Goal: Task Accomplishment & Management: Manage account settings

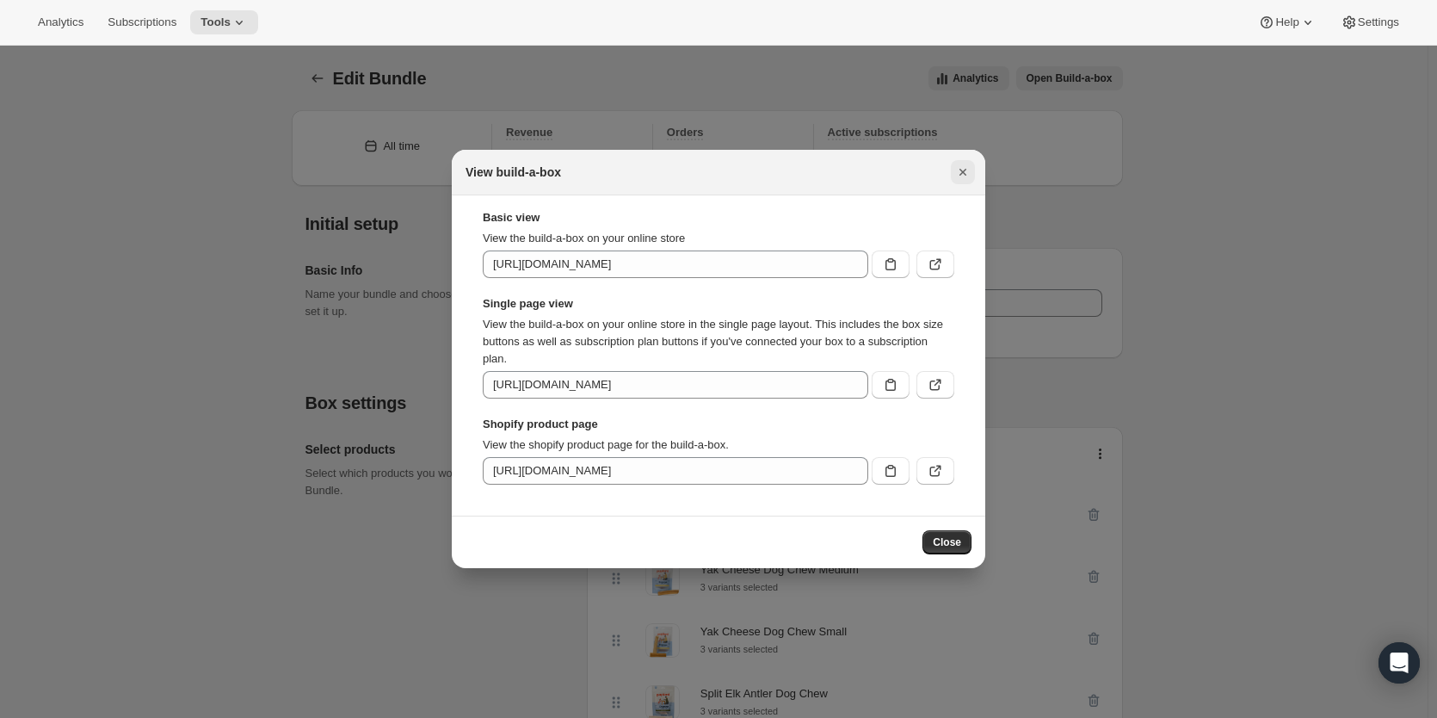
click at [958, 169] on icon "Close" at bounding box center [962, 171] width 17 height 17
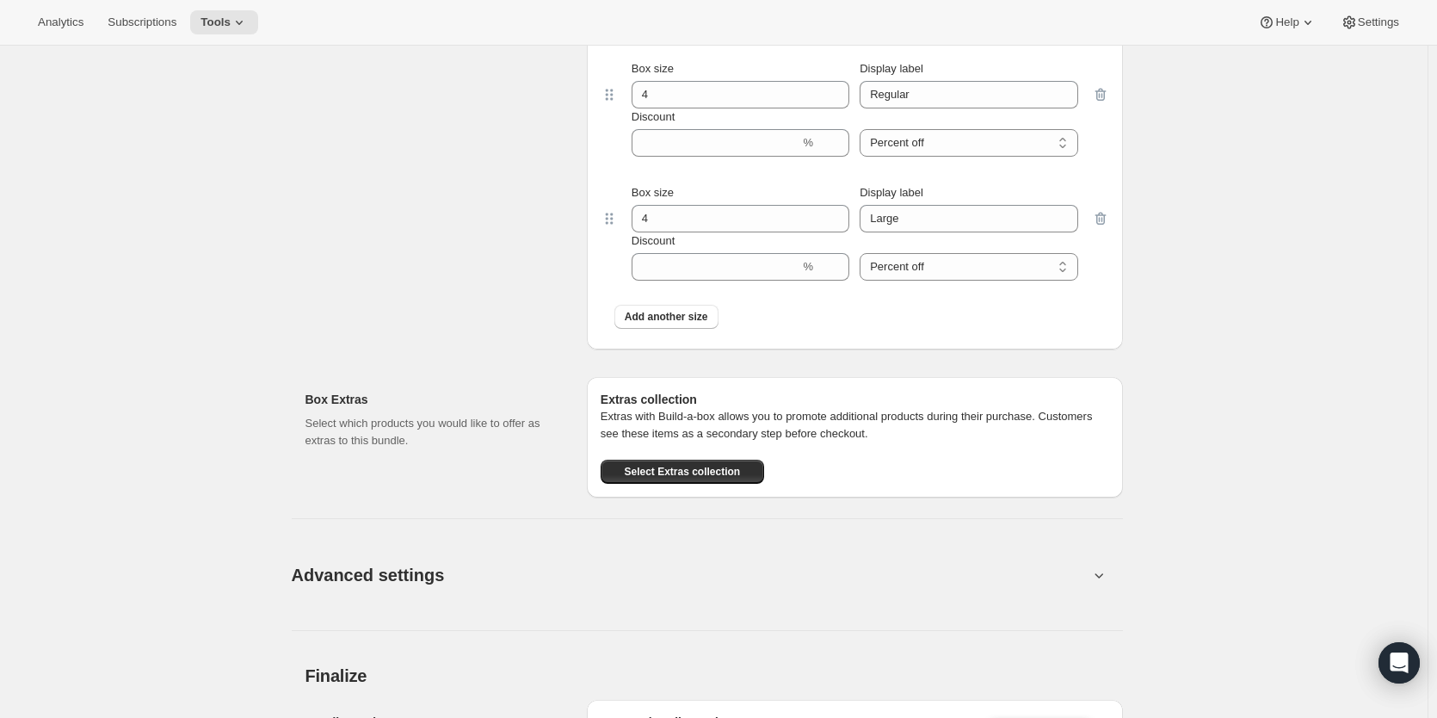
scroll to position [2151, 0]
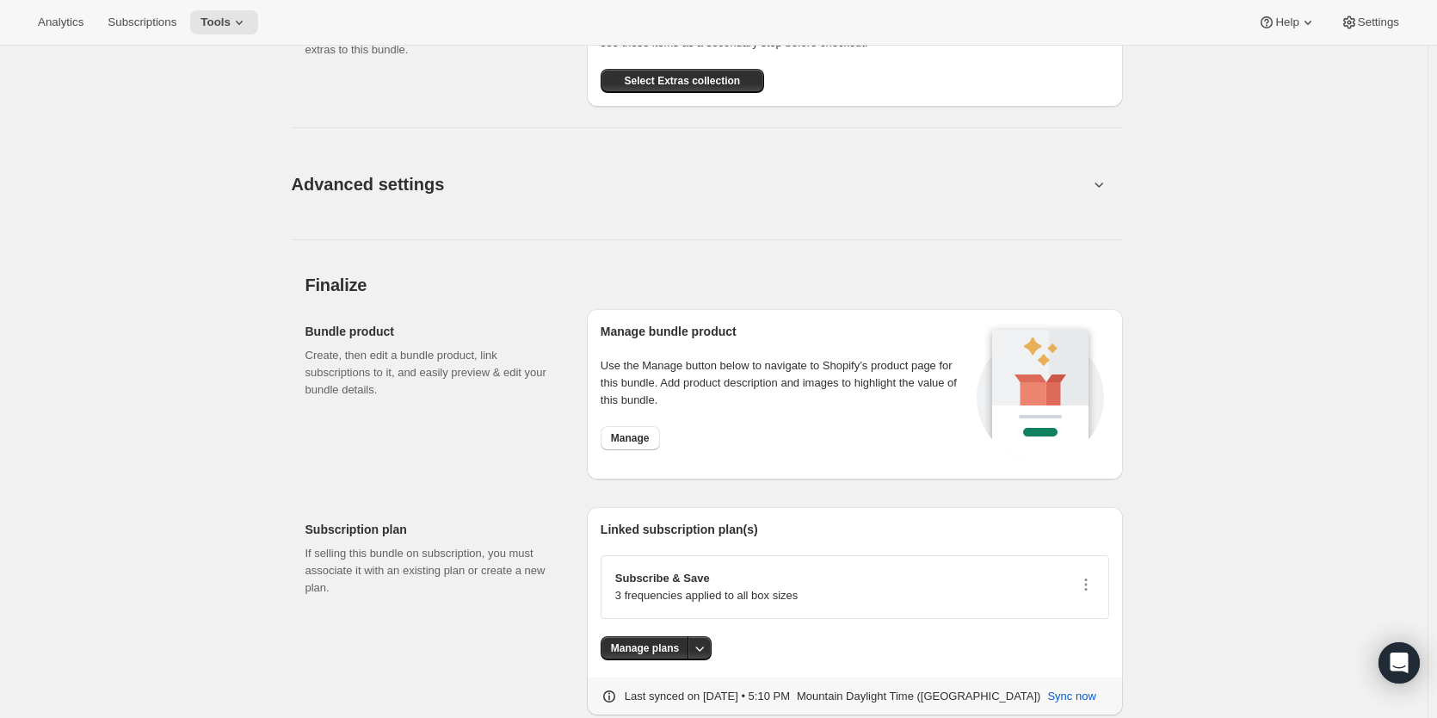
click at [910, 217] on button "Advanced settings" at bounding box center [689, 184] width 817 height 66
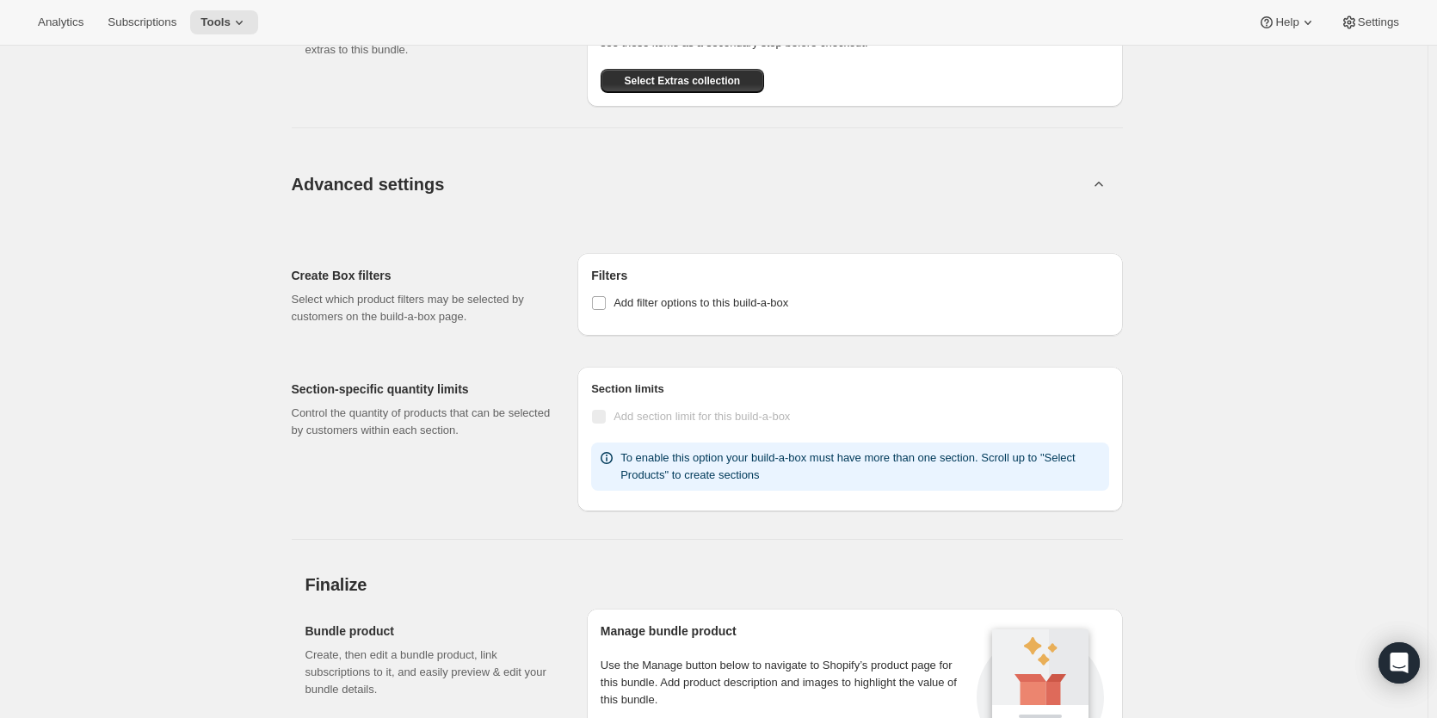
click at [910, 217] on button "Advanced settings" at bounding box center [689, 184] width 817 height 66
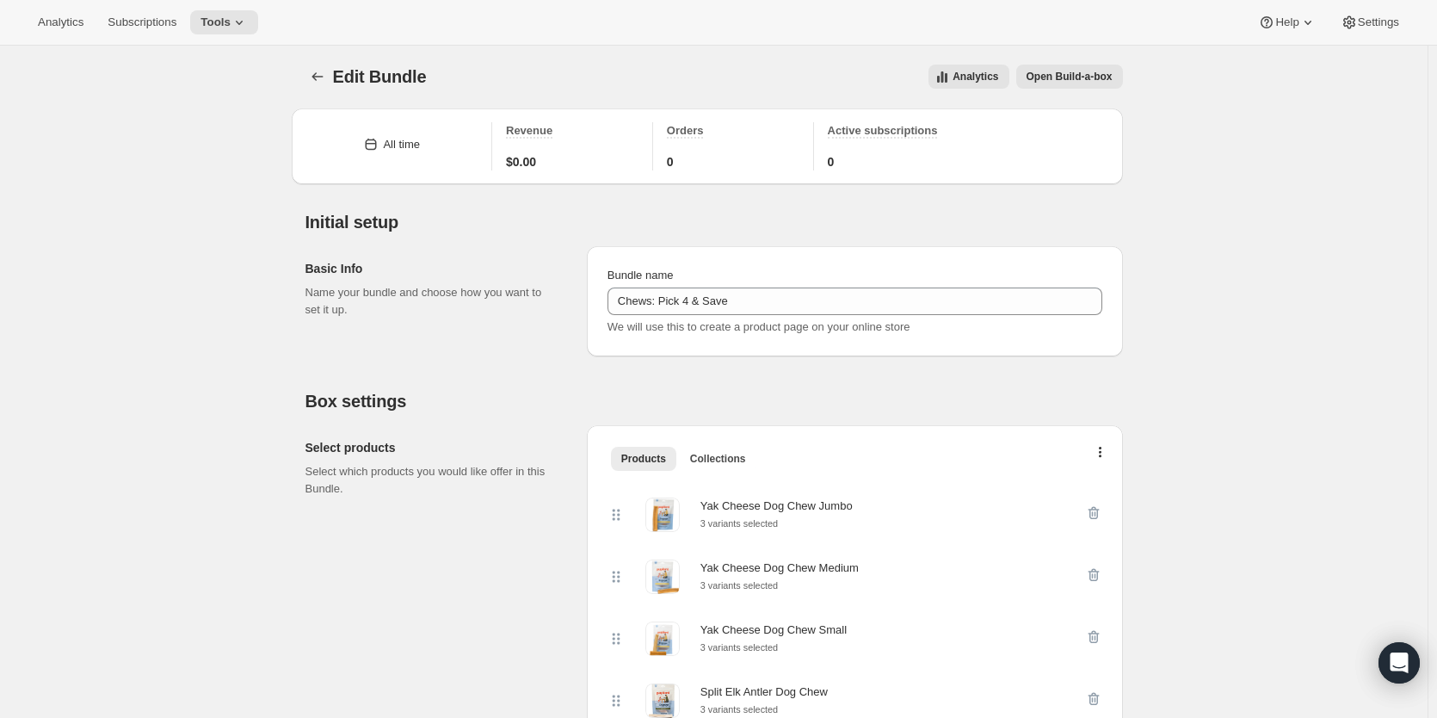
scroll to position [0, 0]
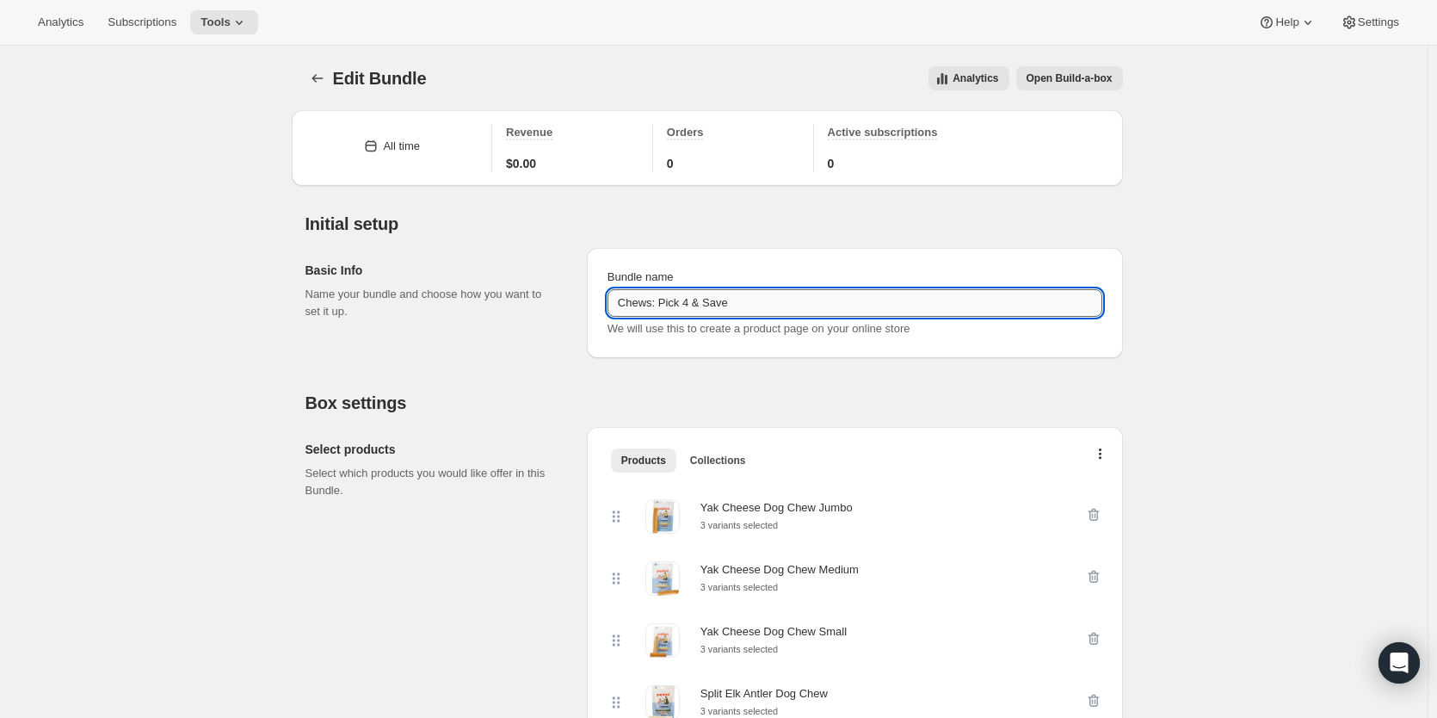
click at [700, 305] on input "Chews: Pick 4 & Save" at bounding box center [855, 303] width 495 height 28
drag, startPoint x: 712, startPoint y: 309, endPoint x: 692, endPoint y: 309, distance: 19.8
click at [692, 309] on input "Chews: Pick 4 and Save" at bounding box center [855, 303] width 495 height 28
type input "Chews: Pick 4 & Save"
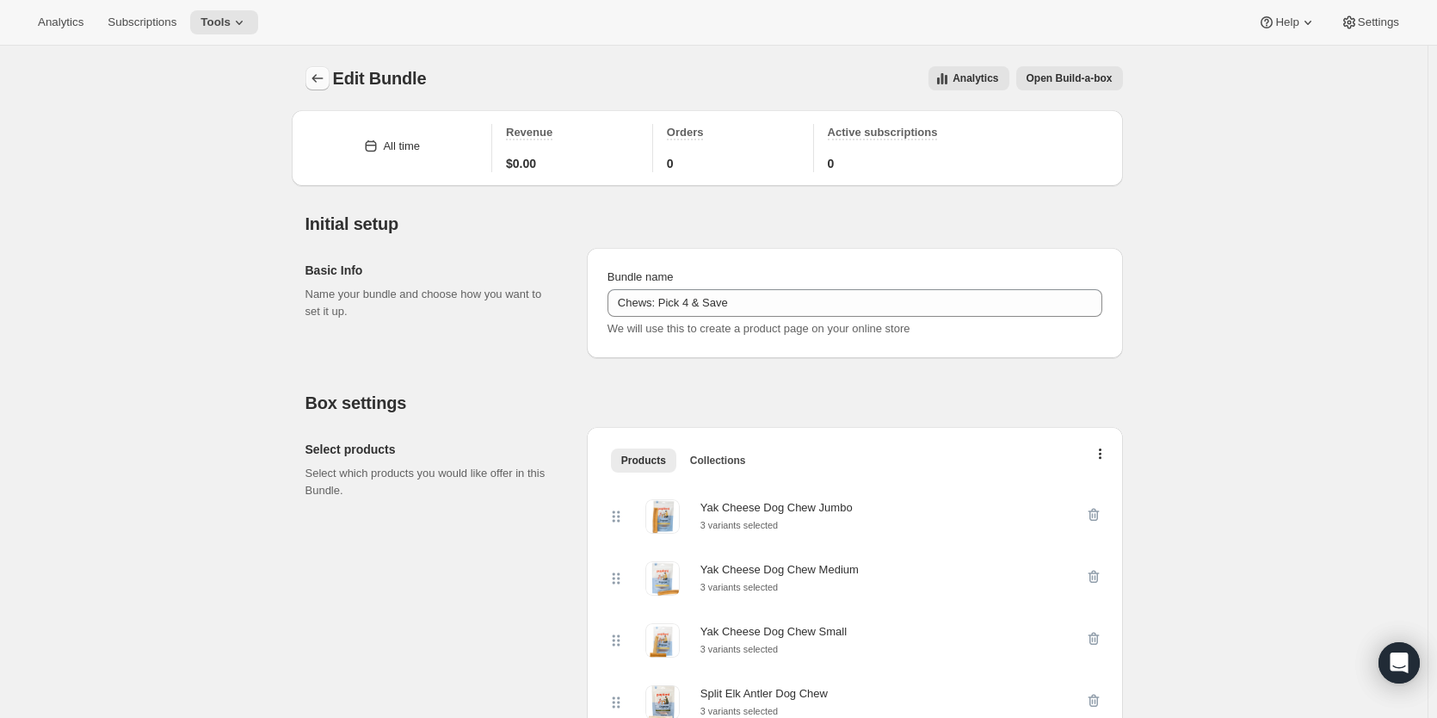
click at [324, 74] on icon "Bundles" at bounding box center [317, 78] width 17 height 17
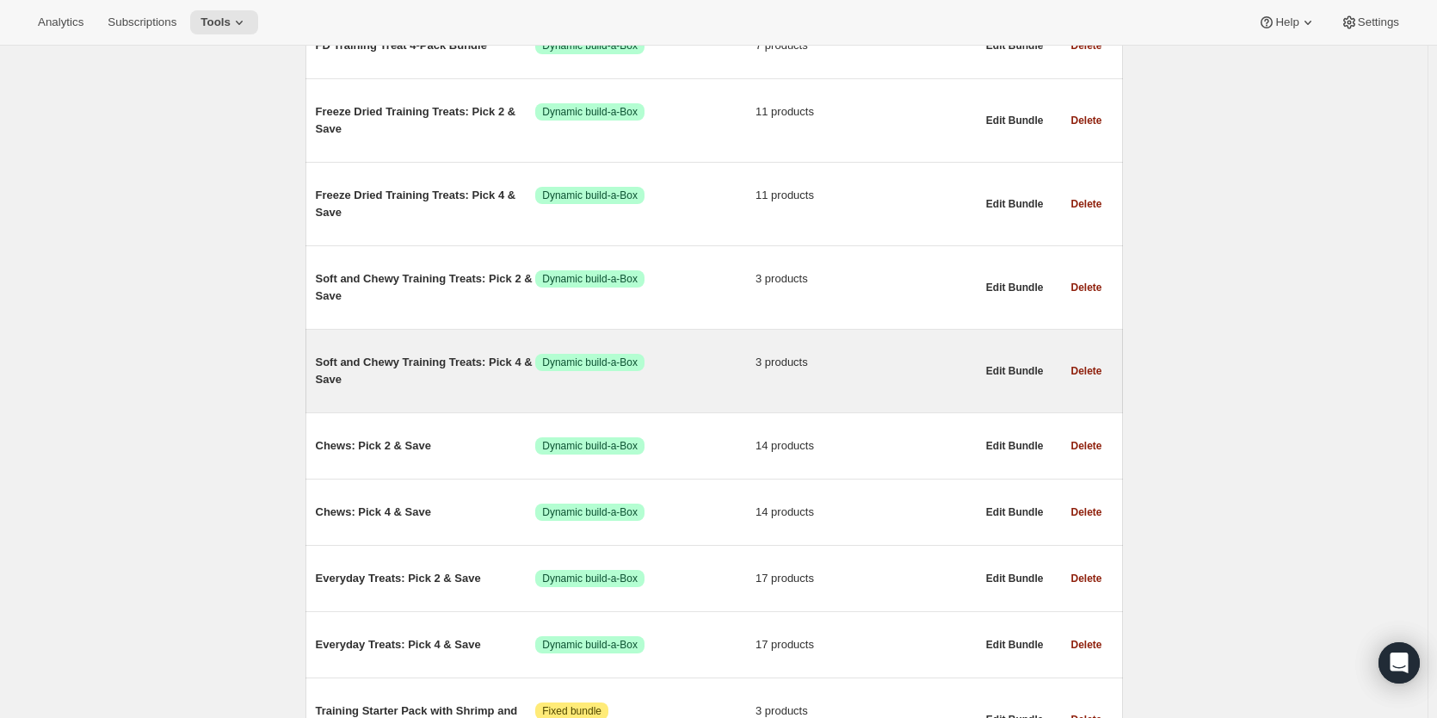
scroll to position [774, 0]
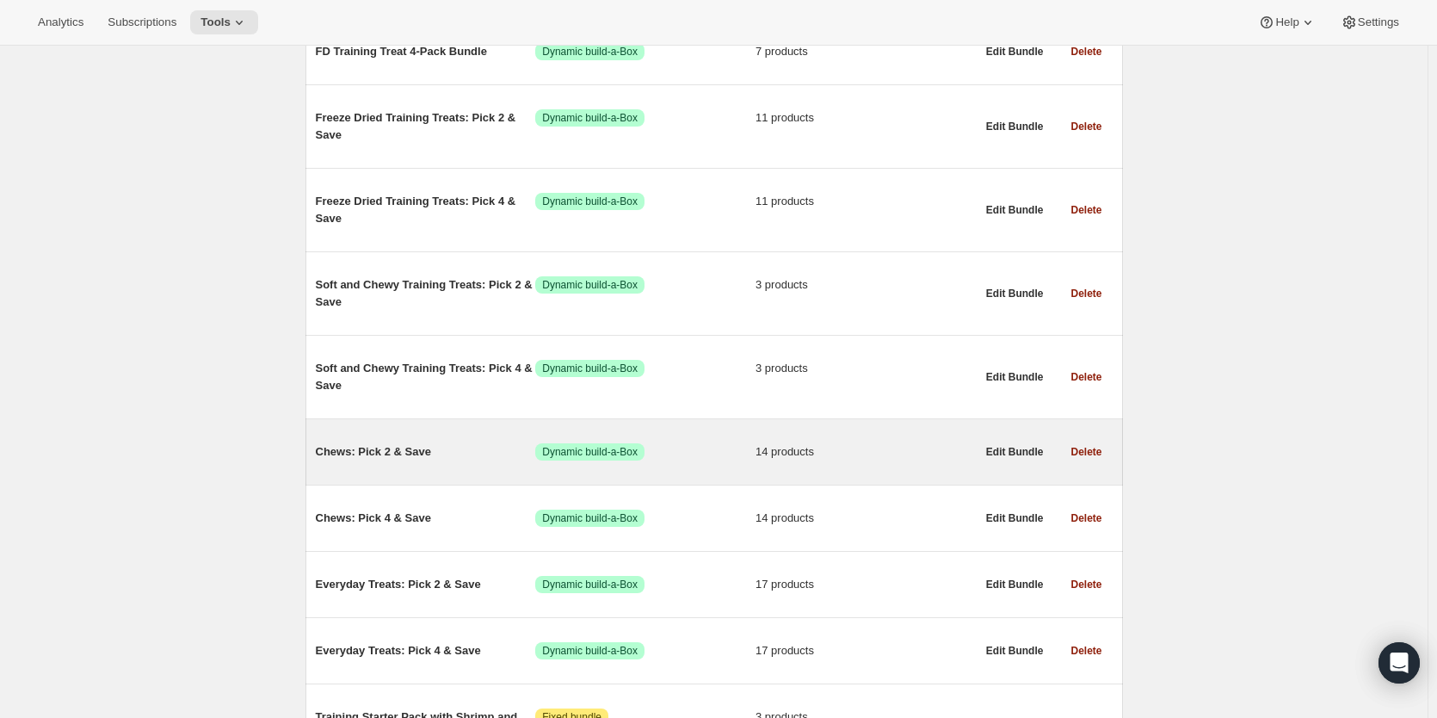
click at [453, 446] on span "Chews: Pick 2 & Save" at bounding box center [426, 451] width 220 height 17
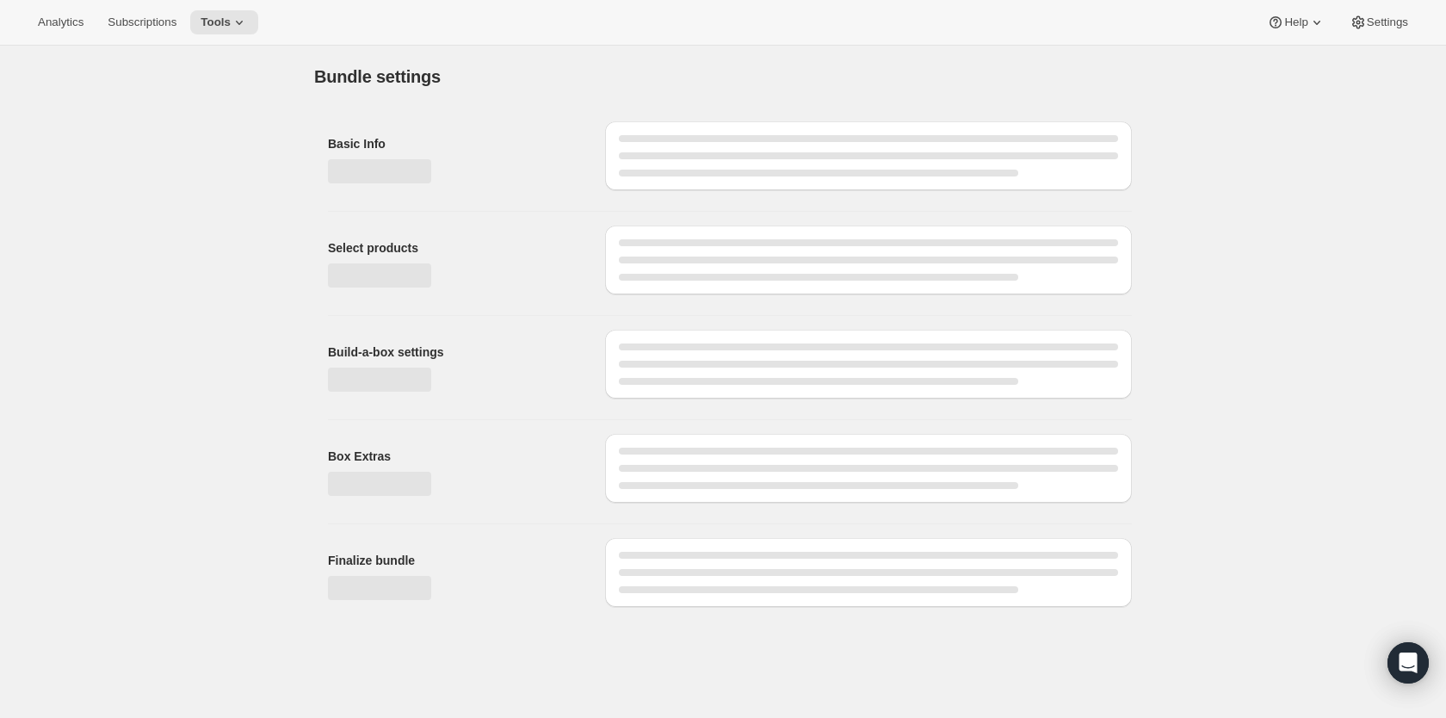
type input "Chews: Pick 2 & Save"
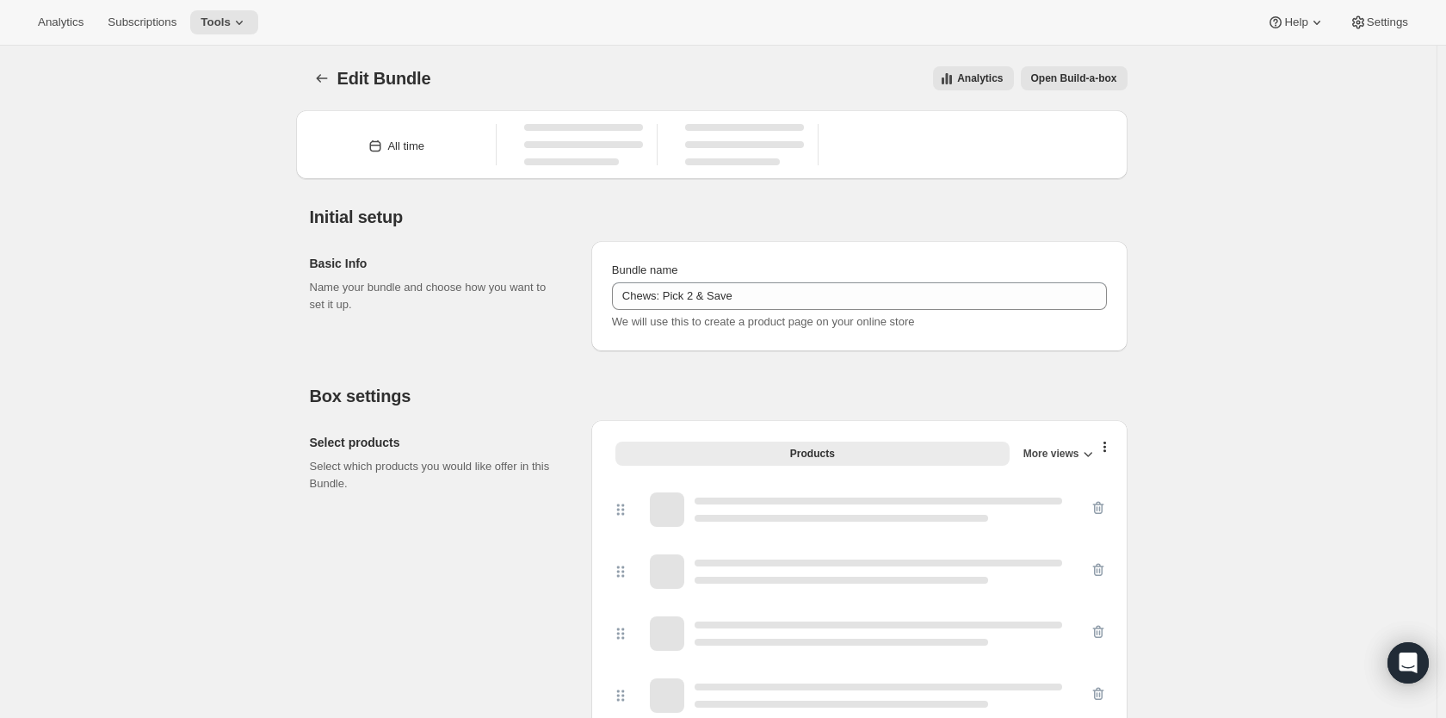
type input "Chews: Pick 2 & Save"
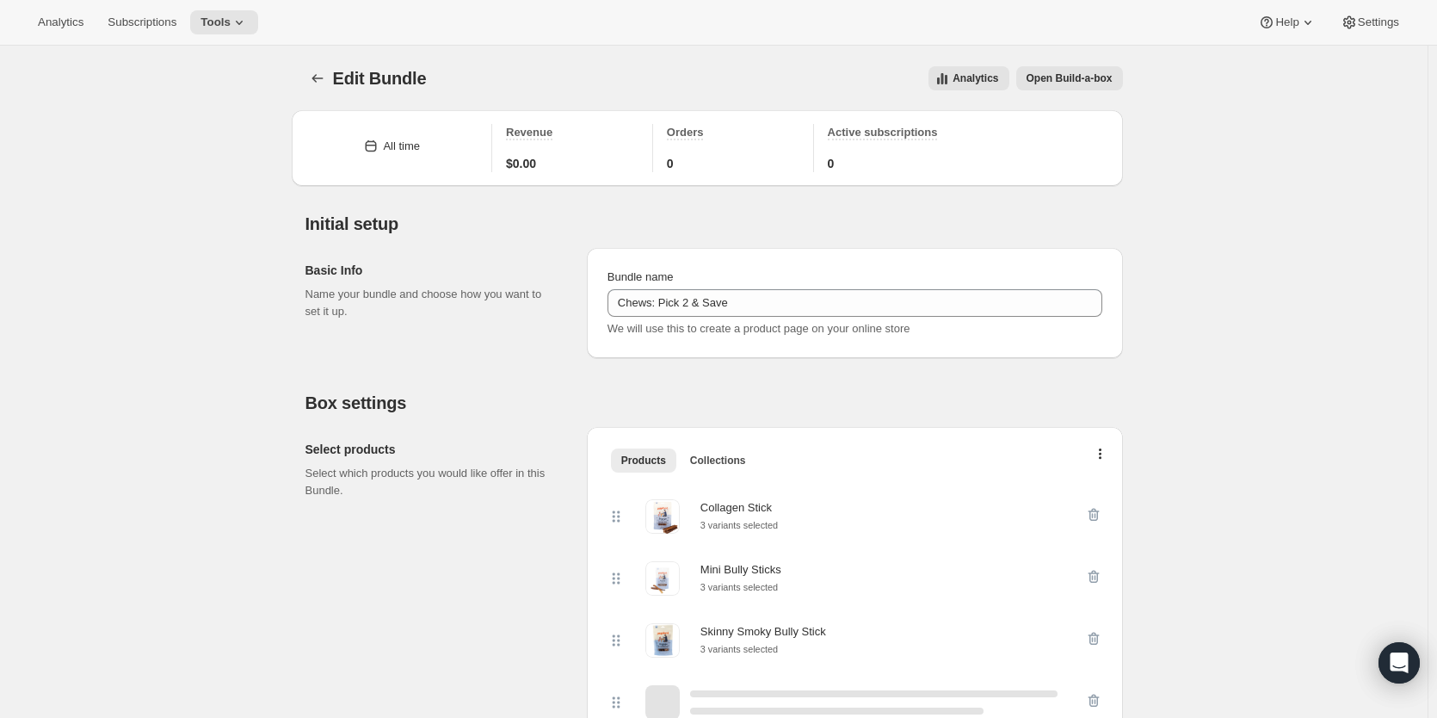
click at [309, 86] on div at bounding box center [319, 78] width 28 height 24
click at [326, 77] on icon "Bundles" at bounding box center [317, 78] width 17 height 17
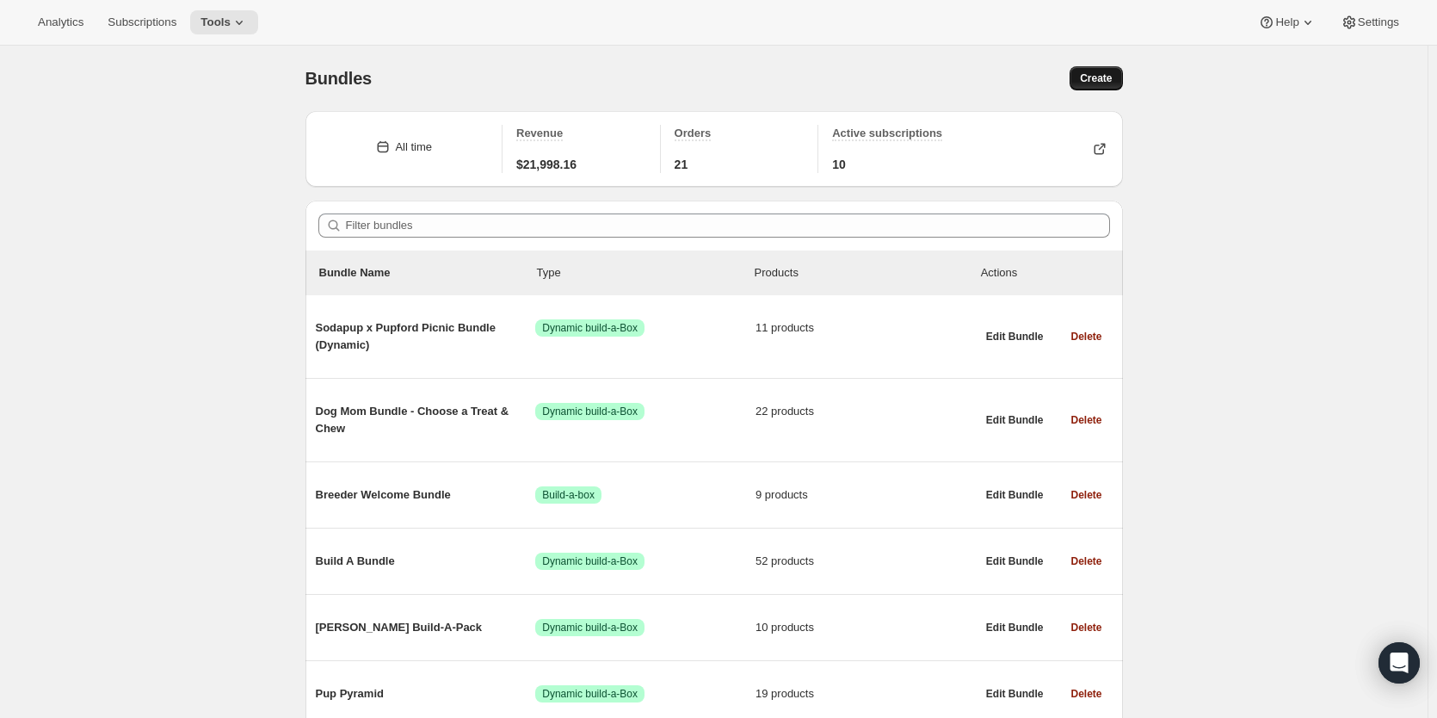
click at [1095, 79] on span "Create" at bounding box center [1096, 78] width 32 height 14
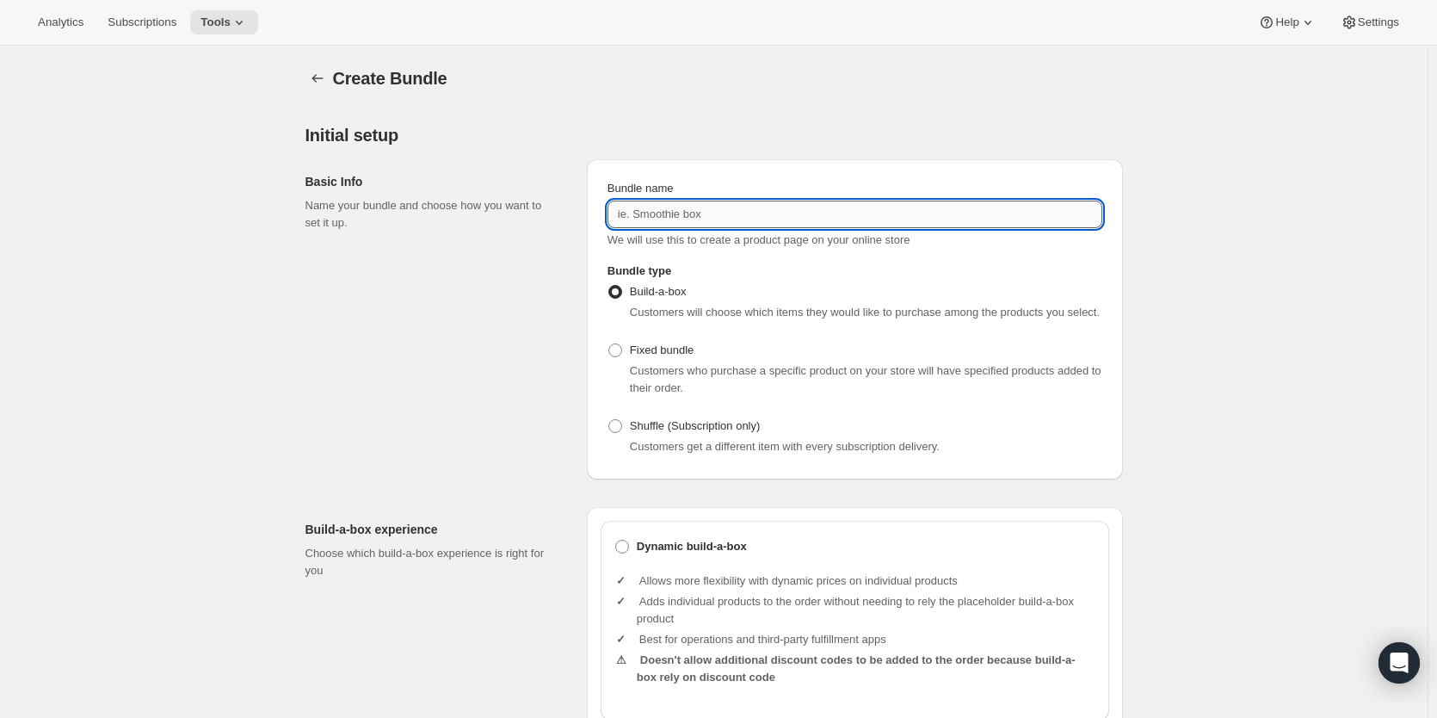
click at [731, 221] on input "Bundle name" at bounding box center [855, 214] width 495 height 28
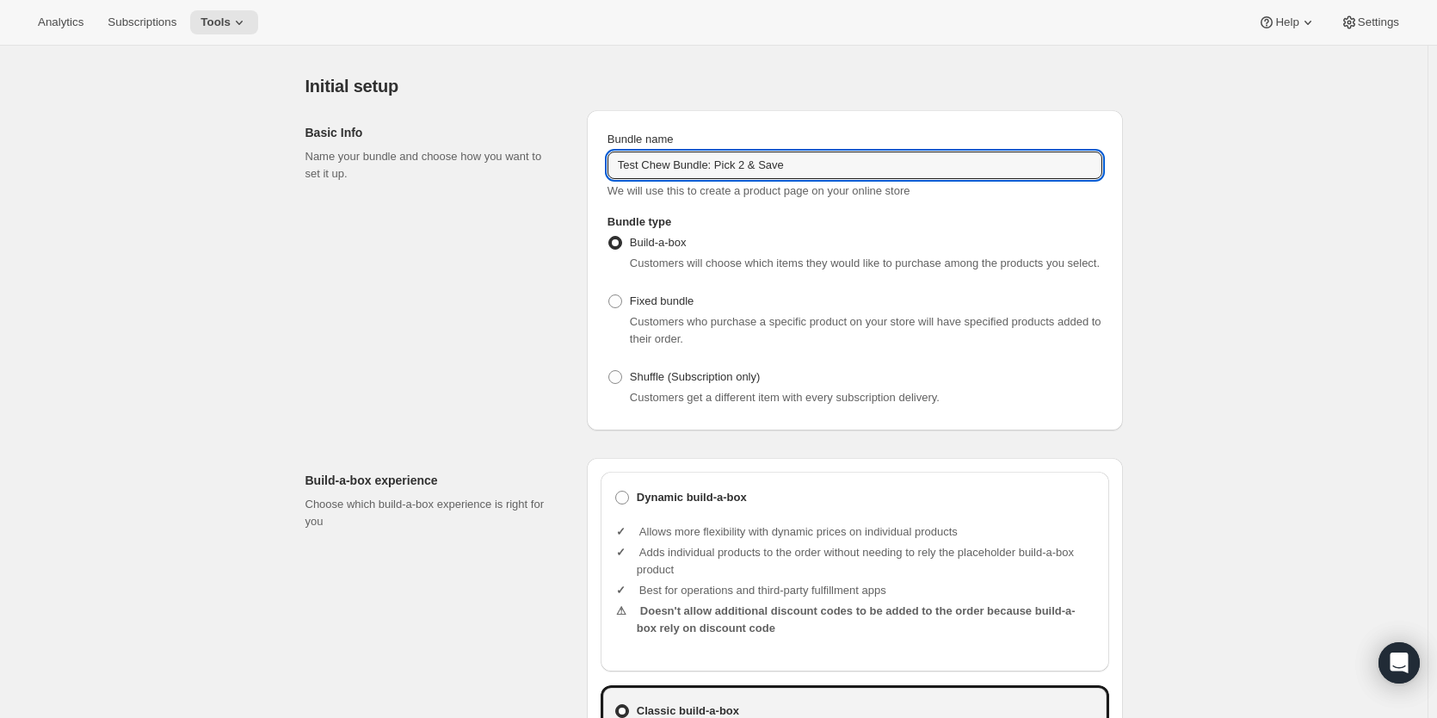
scroll to position [172, 0]
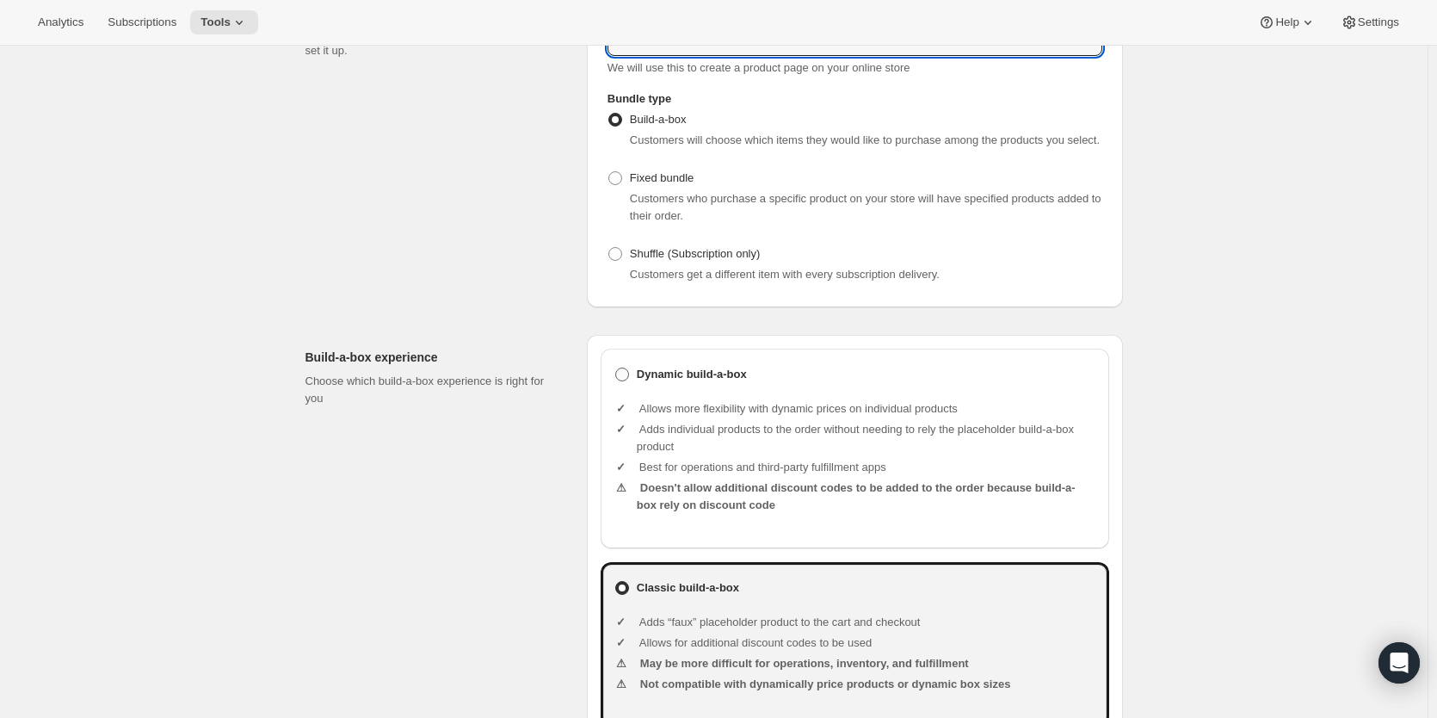
type input "Test Chew Bundle: Pick 2 & Save"
click at [624, 383] on label "Dynamic build-a-box" at bounding box center [854, 374] width 481 height 24
click at [616, 368] on input "Dynamic build-a-box" at bounding box center [615, 367] width 1 height 1
radio input "true"
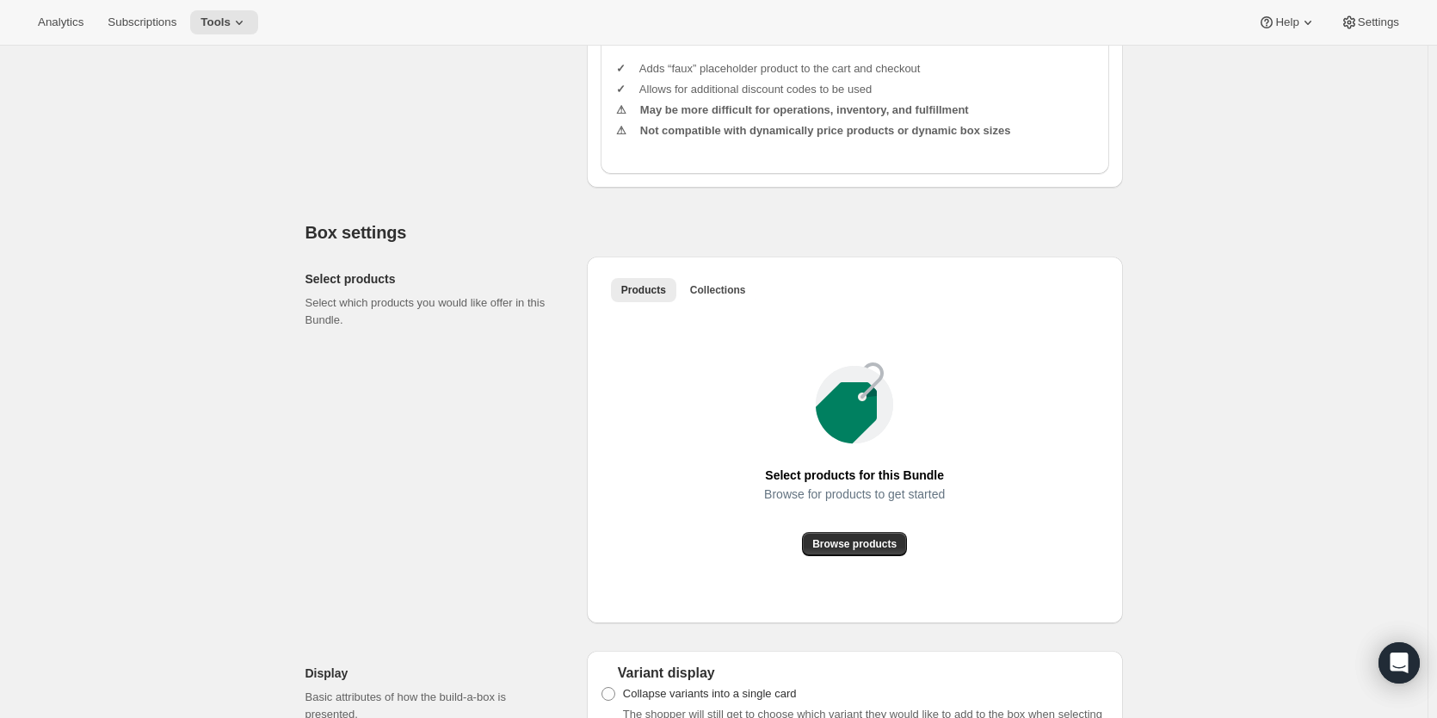
scroll to position [774, 0]
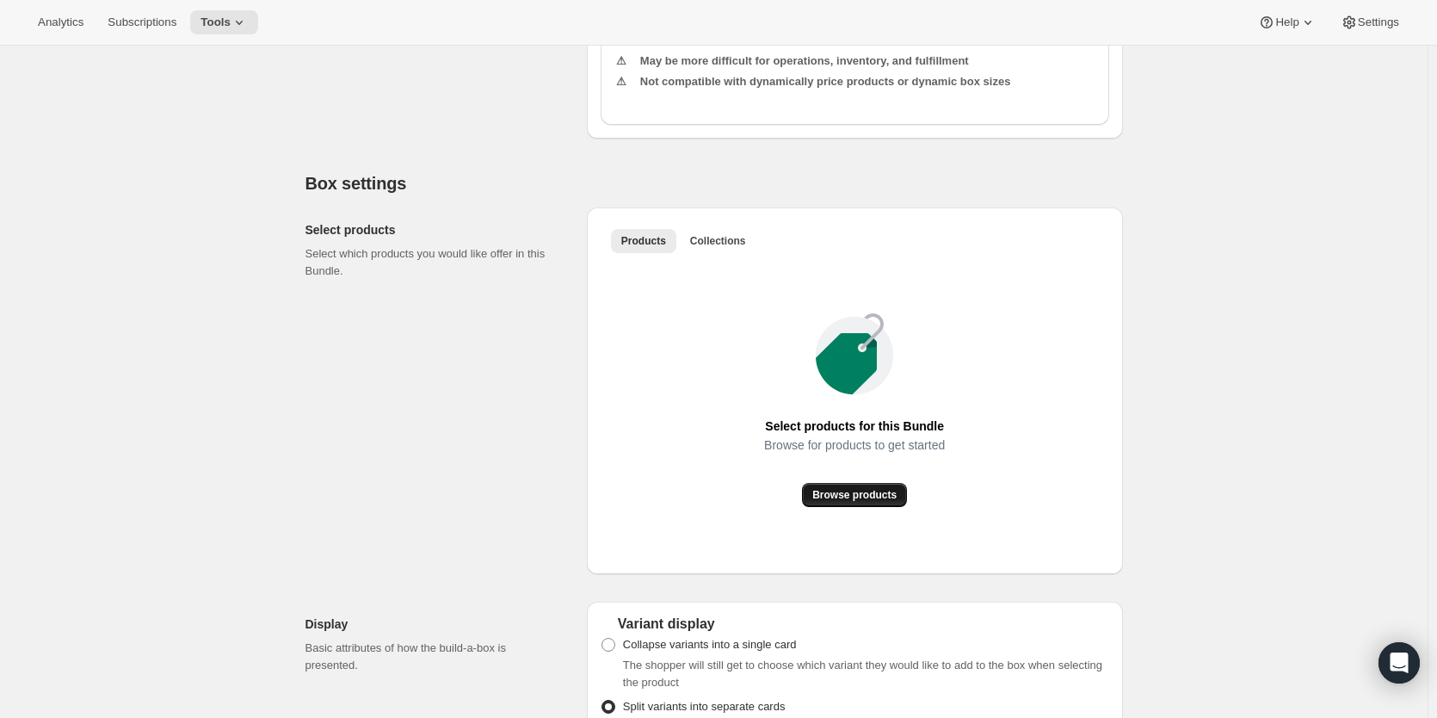
click at [865, 487] on button "Browse products" at bounding box center [854, 495] width 105 height 24
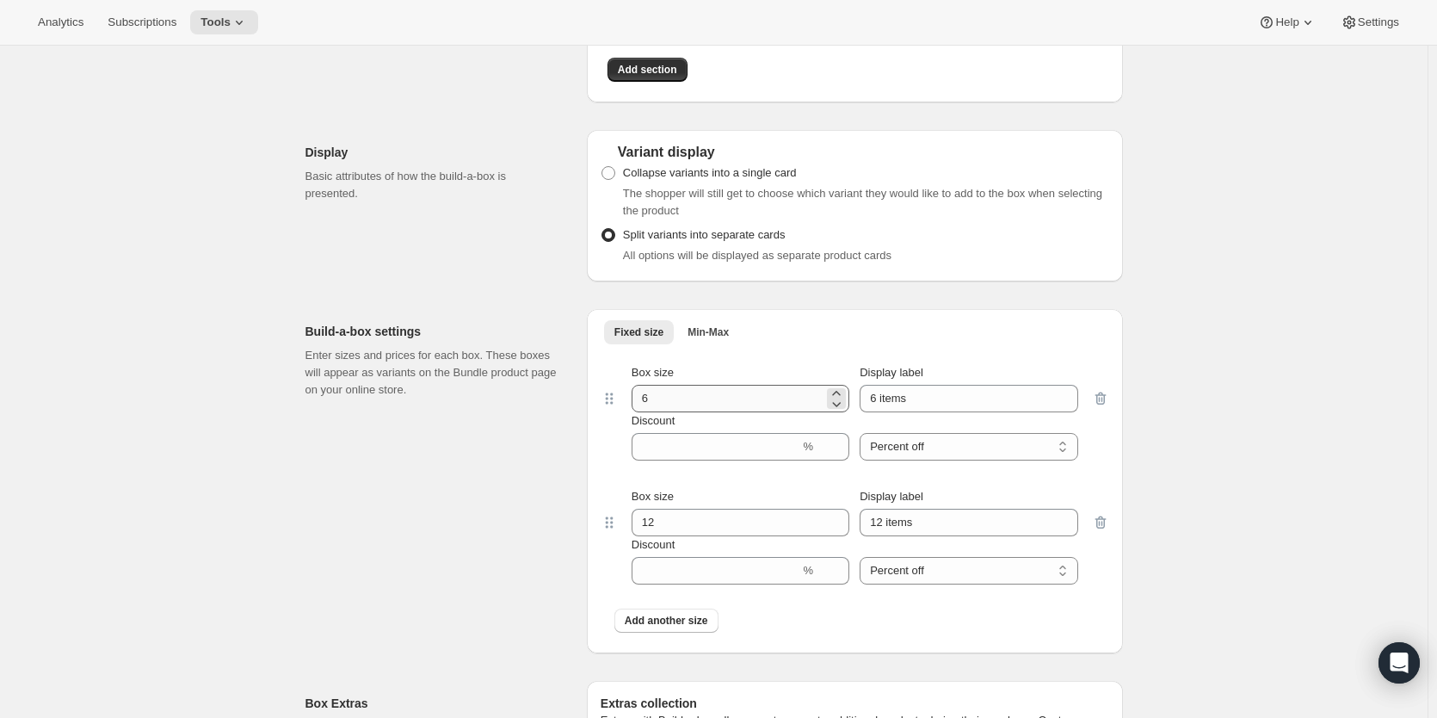
scroll to position [1893, 0]
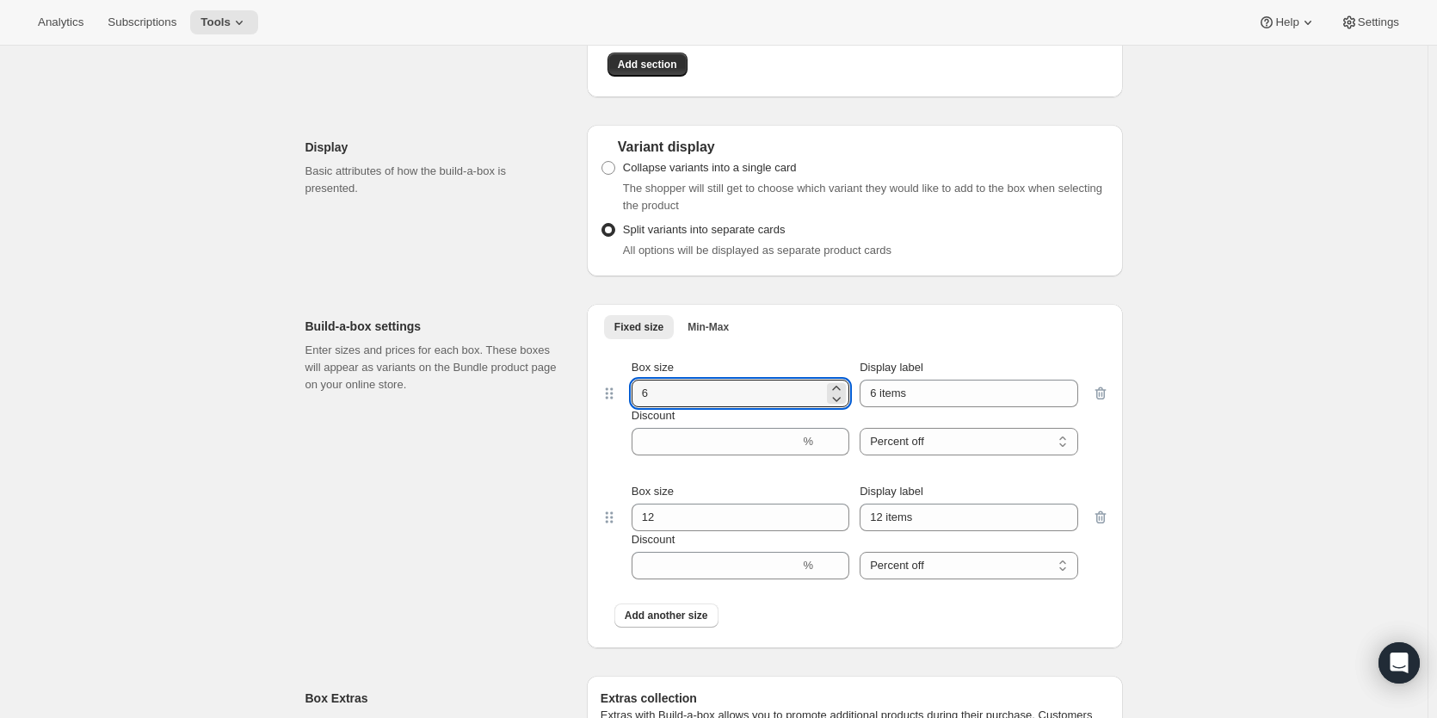
drag, startPoint x: 675, startPoint y: 402, endPoint x: 581, endPoint y: 402, distance: 94.7
click at [602, 402] on div "Fixed size Min-Max More views Fixed size Min-Max More views Box size 6 Display …" at bounding box center [855, 476] width 536 height 344
type input "2"
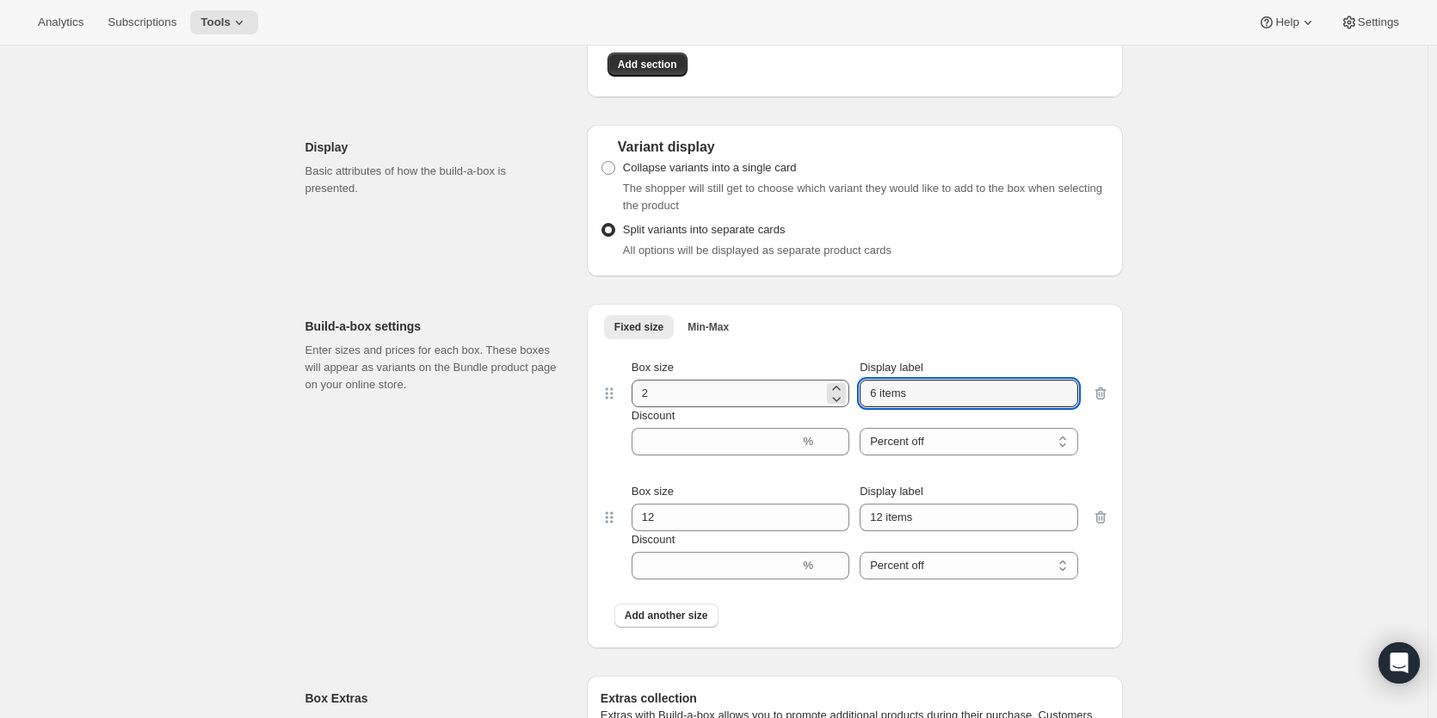
drag, startPoint x: 959, startPoint y: 405, endPoint x: 712, endPoint y: 392, distance: 246.5
click at [747, 394] on div "Box size 2 Display label 6 items" at bounding box center [855, 383] width 447 height 48
type input "Starter"
drag, startPoint x: 700, startPoint y: 525, endPoint x: 568, endPoint y: 523, distance: 131.7
click at [568, 523] on div "Build-a-box settings Enter sizes and prices for each box. These boxes will appe…" at bounding box center [713, 469] width 817 height 358
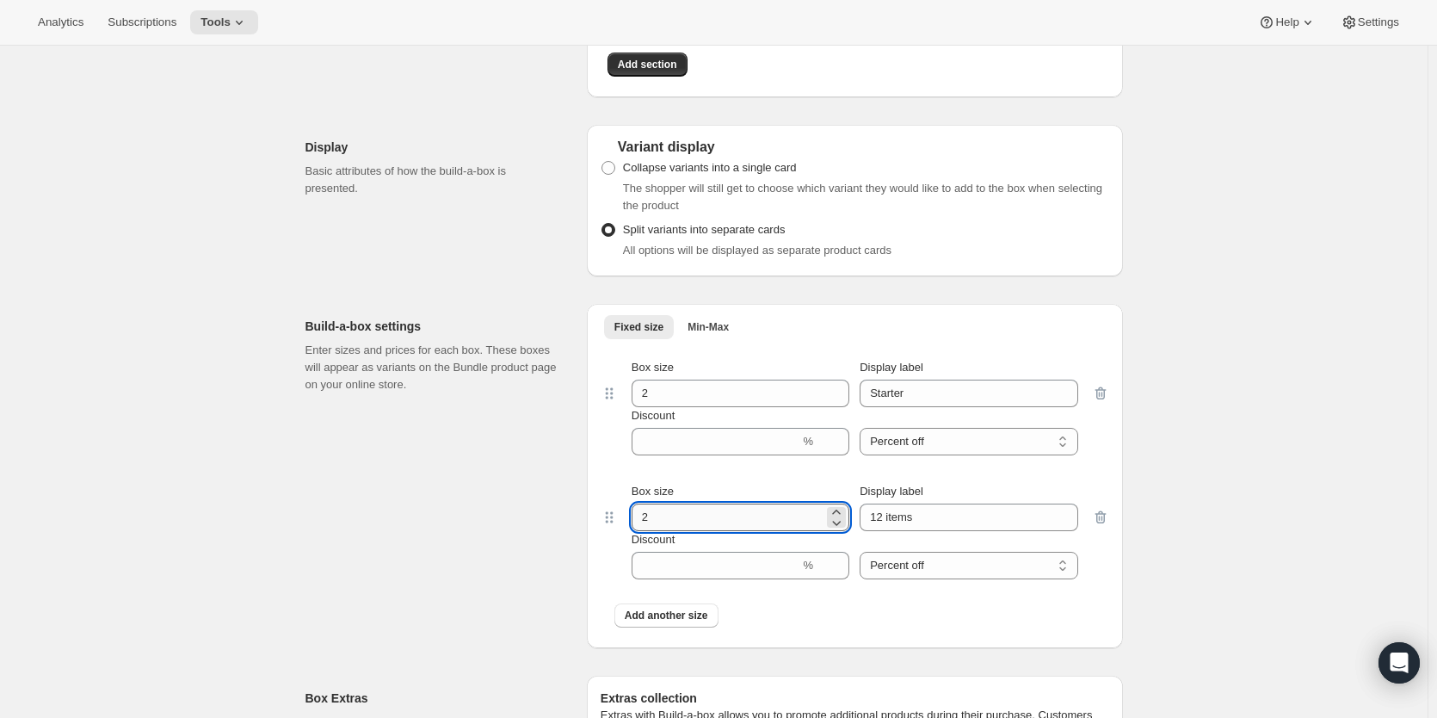
type input "2"
drag, startPoint x: 779, startPoint y: 527, endPoint x: 769, endPoint y: 526, distance: 9.5
click at [773, 527] on div "Box size 2 Display label 12 items" at bounding box center [855, 507] width 447 height 48
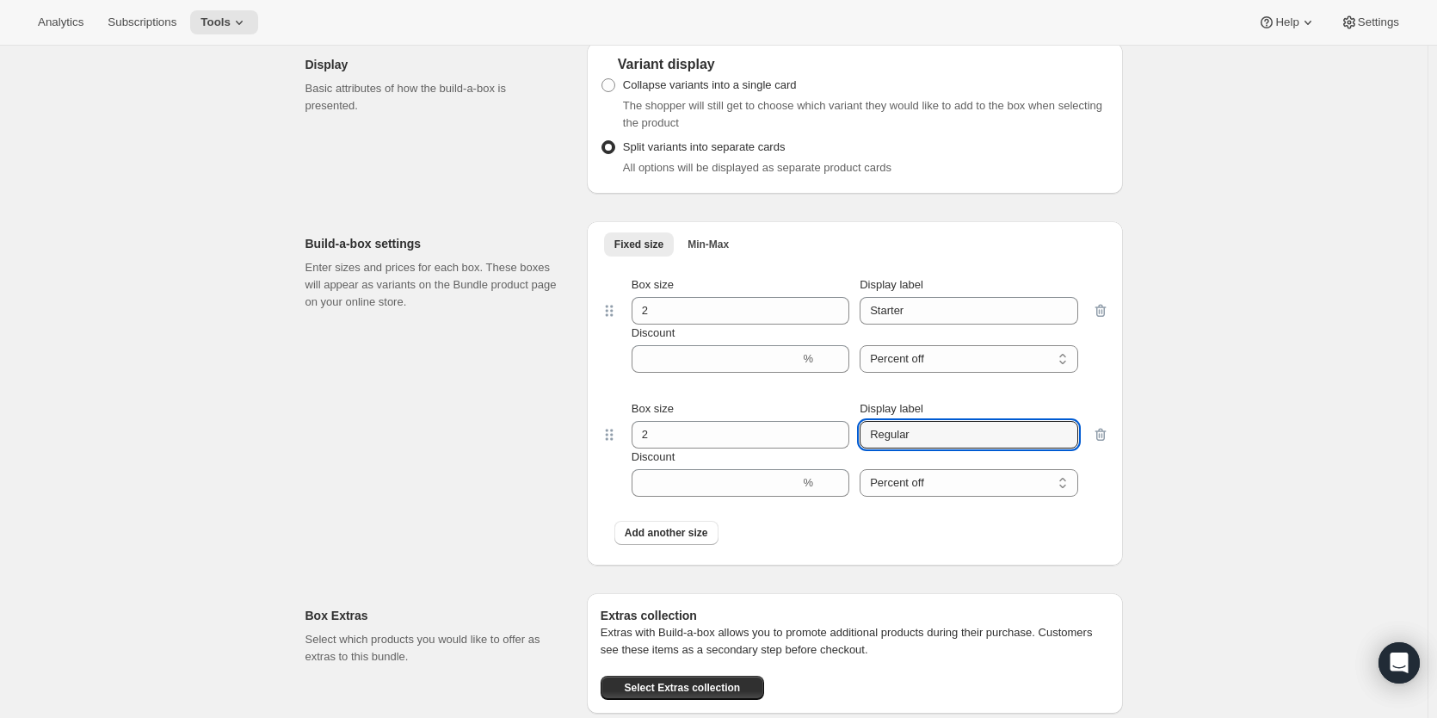
scroll to position [1979, 0]
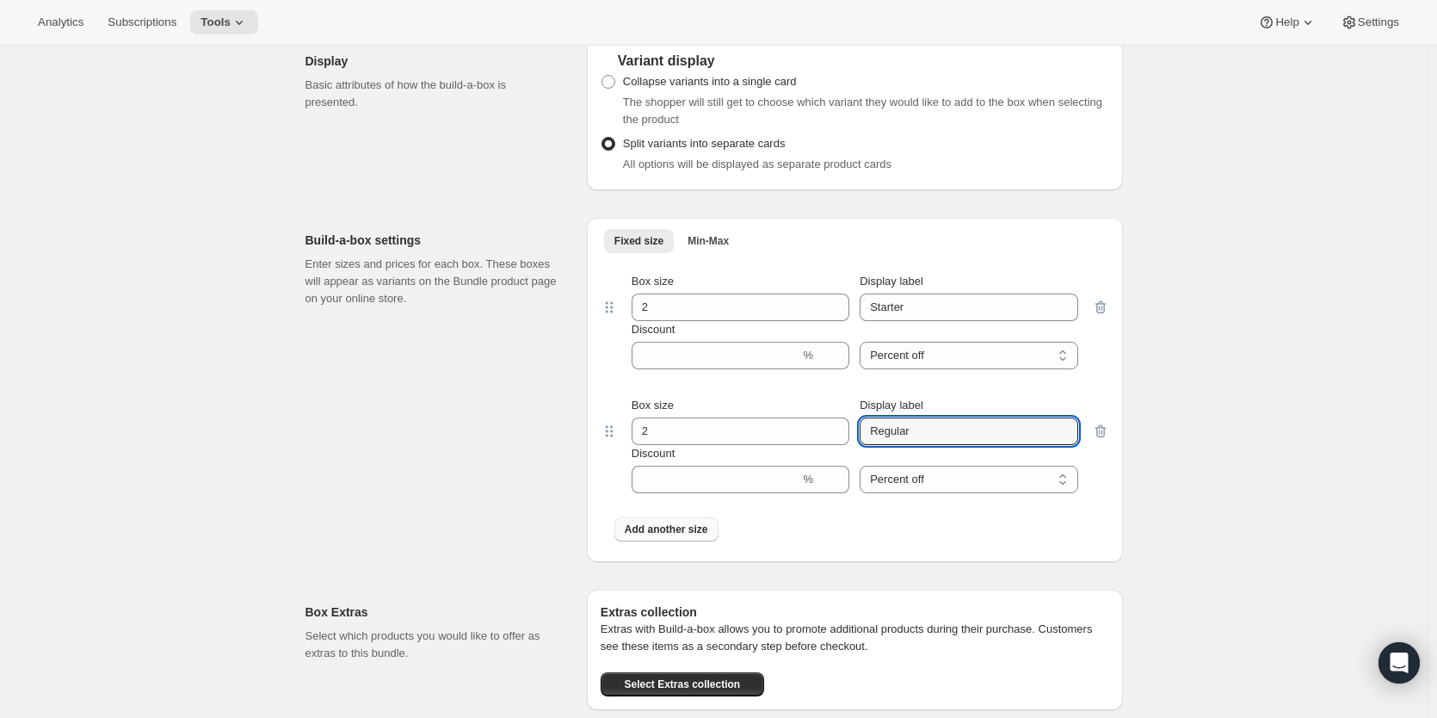
type input "Regular"
click at [670, 536] on span "Add another size" at bounding box center [666, 529] width 83 height 14
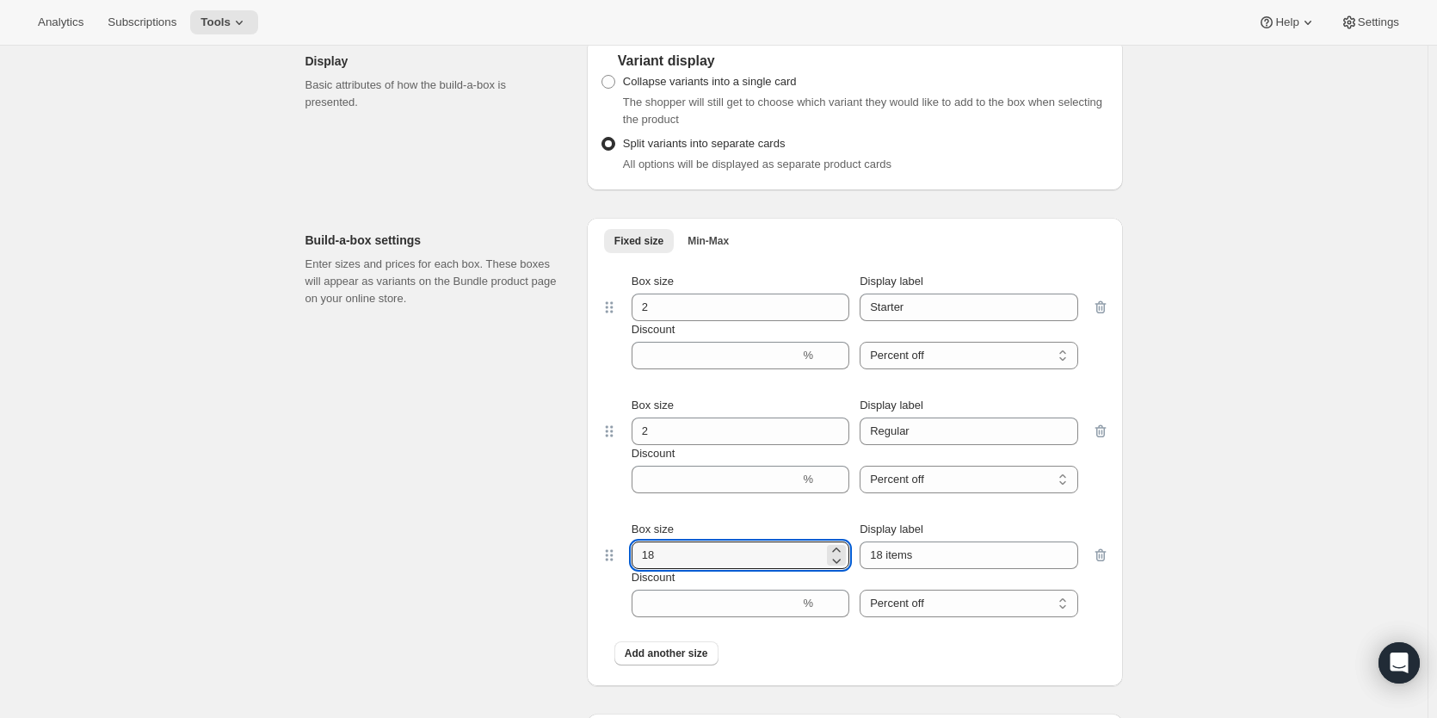
drag, startPoint x: 690, startPoint y: 568, endPoint x: 616, endPoint y: 568, distance: 74.0
click at [620, 570] on div "Box size 18 Display label 18 items Discount % Percent off Amount off Percent off" at bounding box center [855, 569] width 509 height 124
type input "2"
click at [948, 563] on input "18 items" at bounding box center [969, 555] width 218 height 28
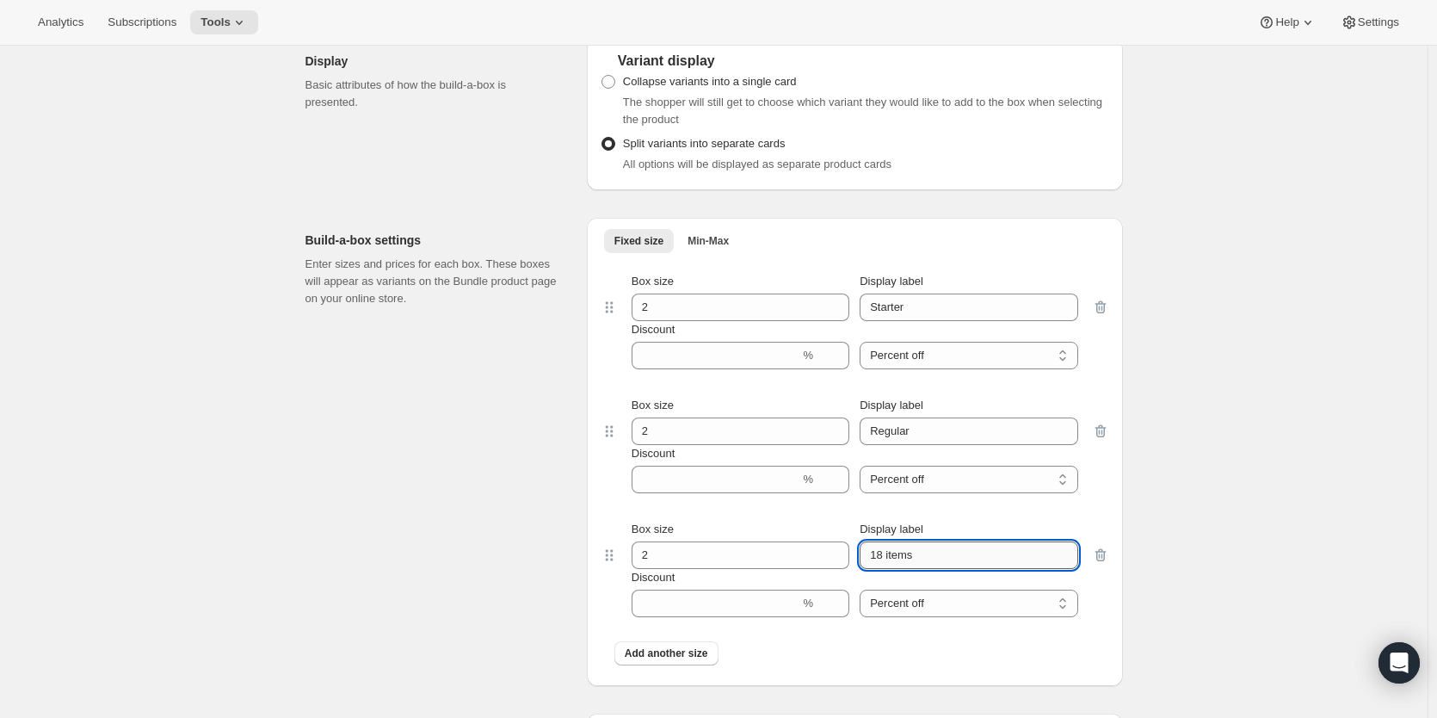
click at [948, 563] on input "18 items" at bounding box center [969, 555] width 218 height 28
type input "Large"
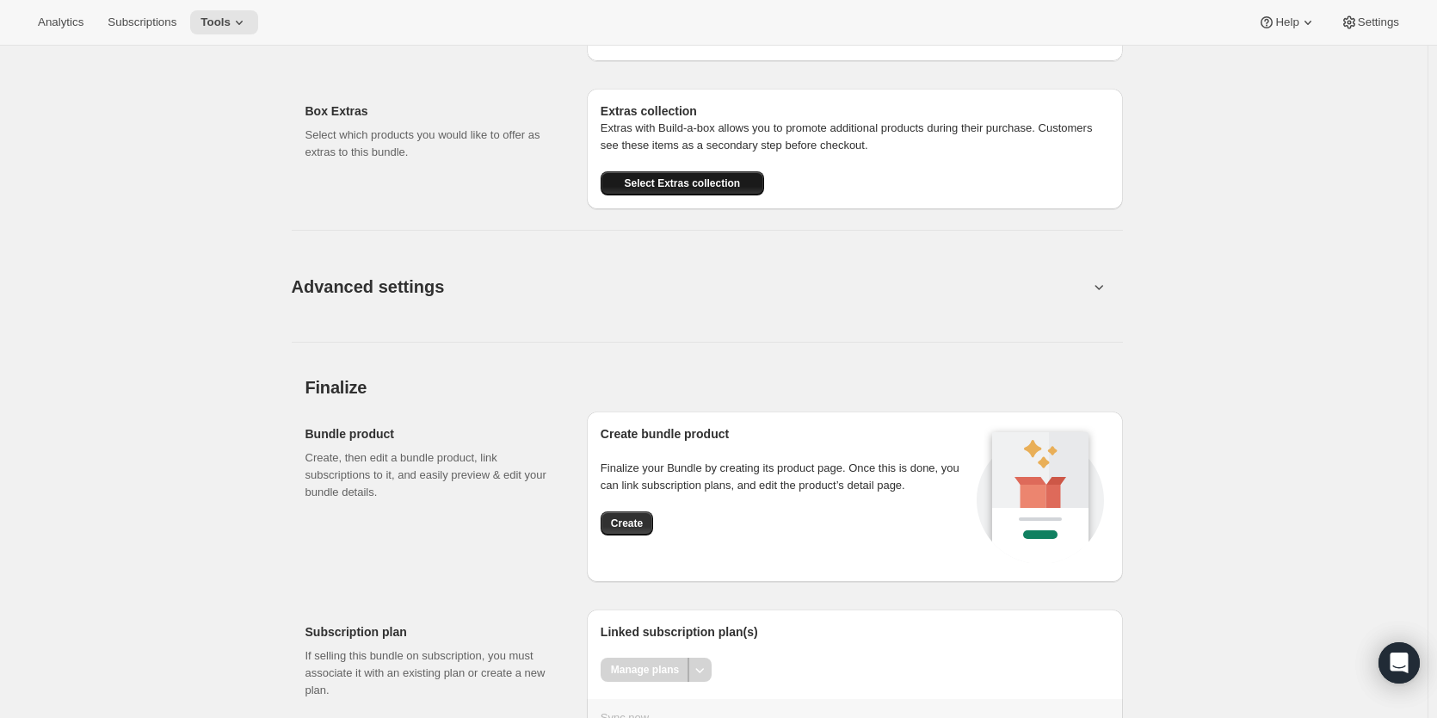
scroll to position [2668, 0]
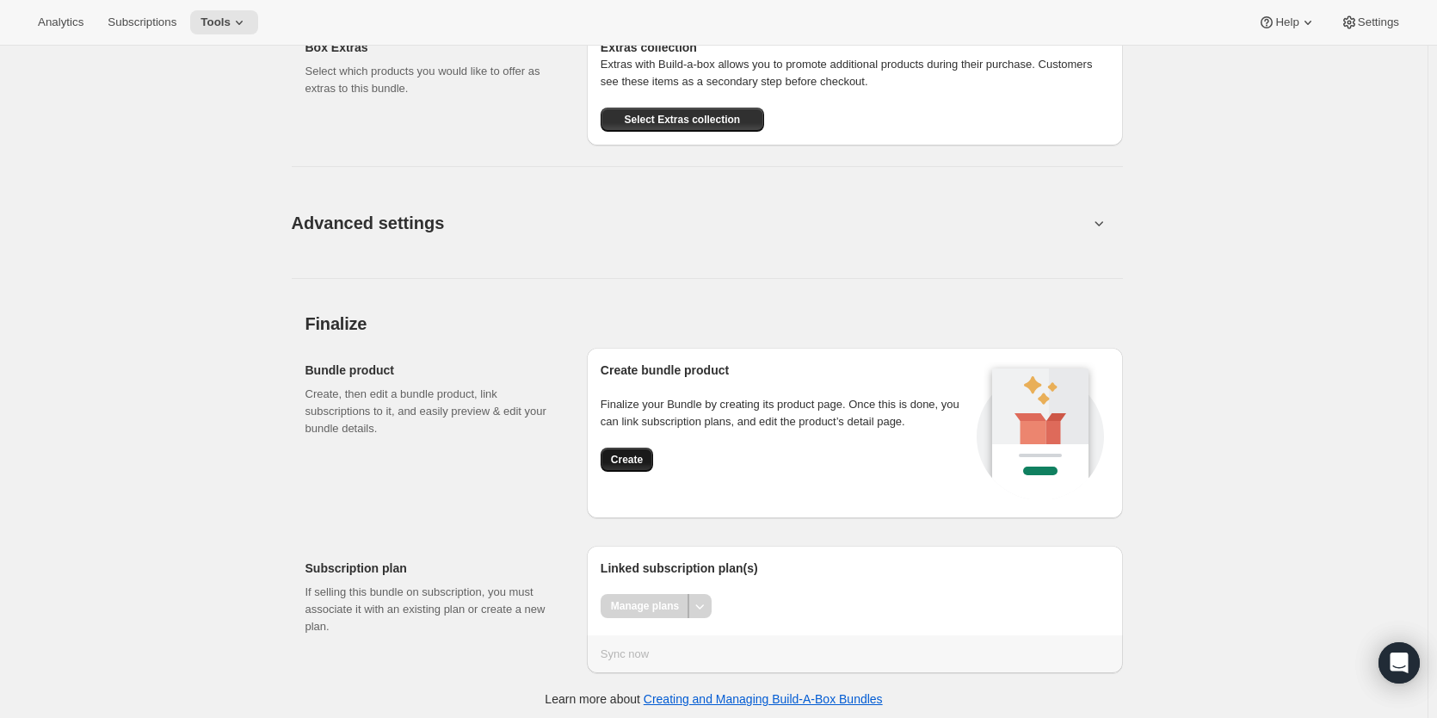
click at [638, 466] on span "Create" at bounding box center [627, 460] width 32 height 14
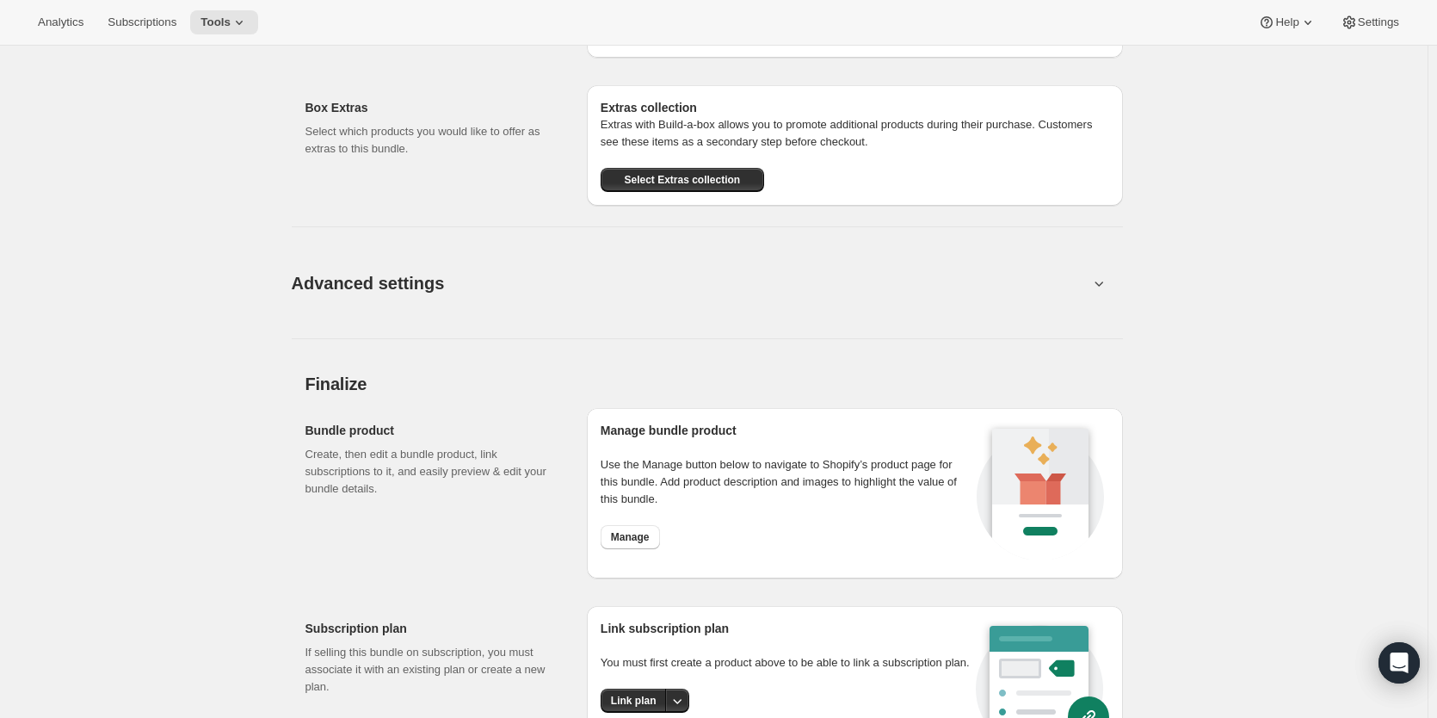
scroll to position [2197, 0]
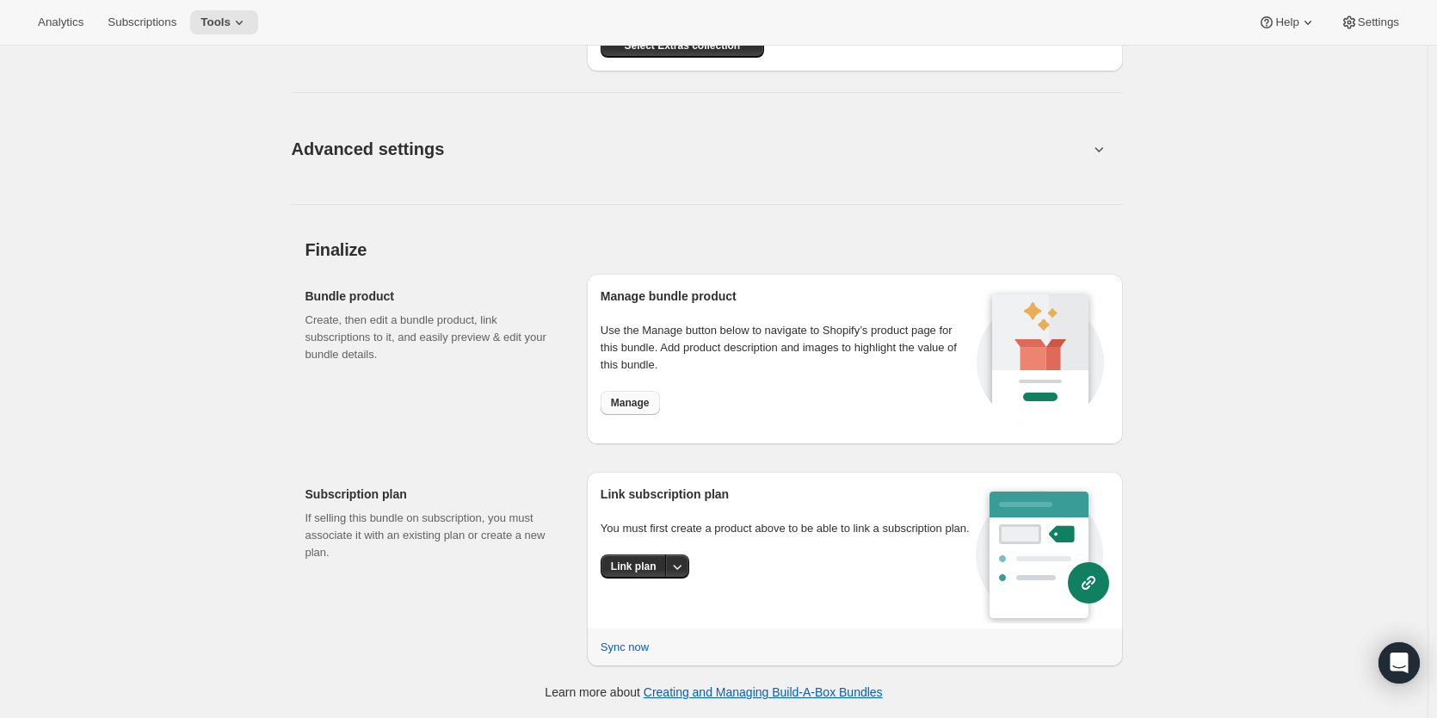
click at [646, 403] on span "Manage" at bounding box center [630, 403] width 39 height 14
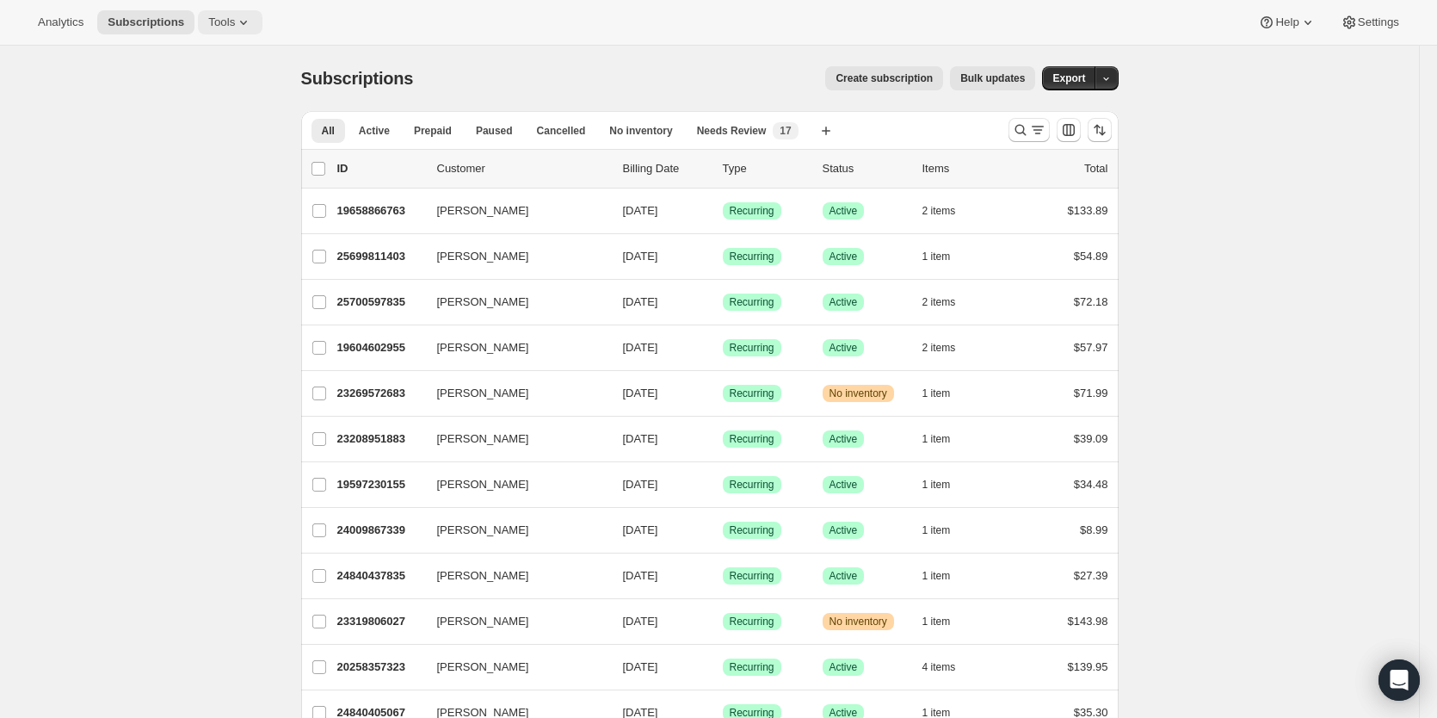
click at [225, 23] on span "Tools" at bounding box center [221, 22] width 27 height 14
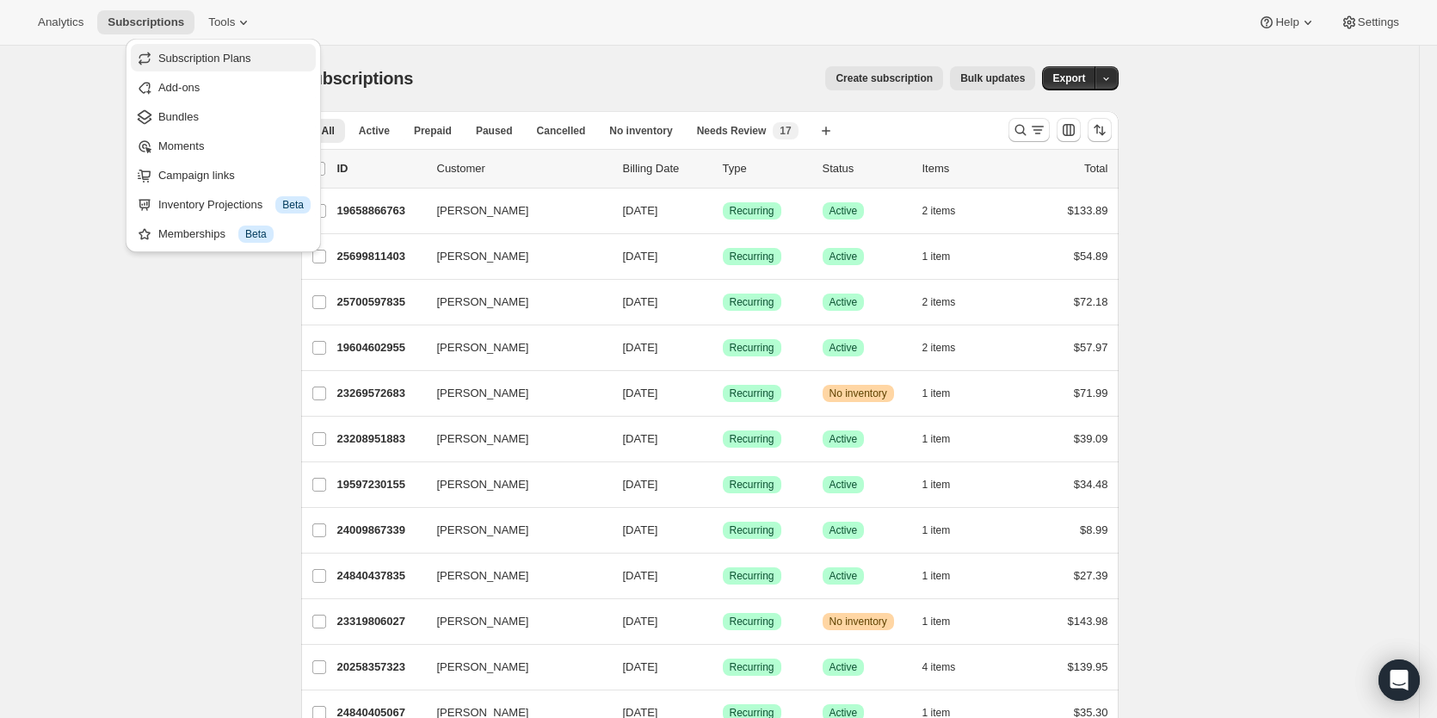
click at [198, 59] on span "Subscription Plans" at bounding box center [204, 58] width 93 height 13
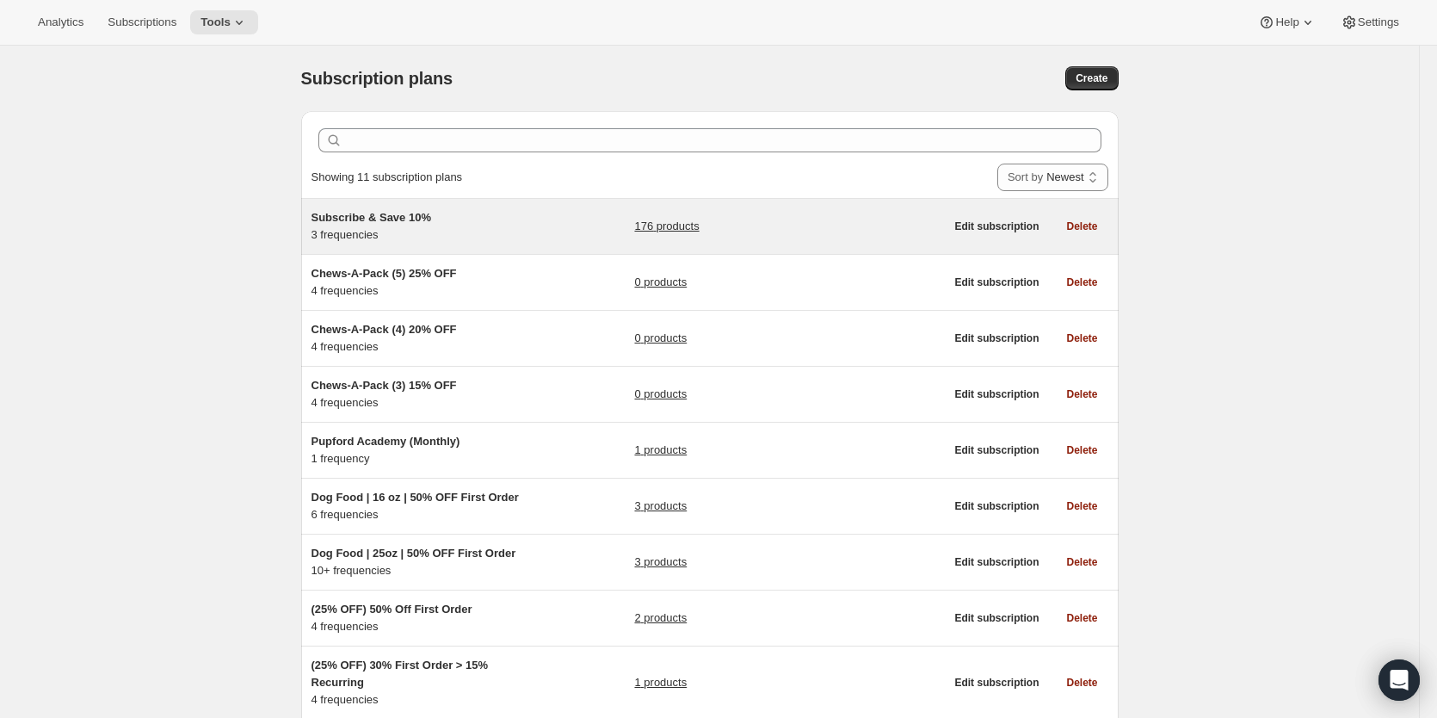
click at [613, 223] on div "Subscribe & Save 10% 3 frequencies 176 products" at bounding box center [627, 226] width 633 height 34
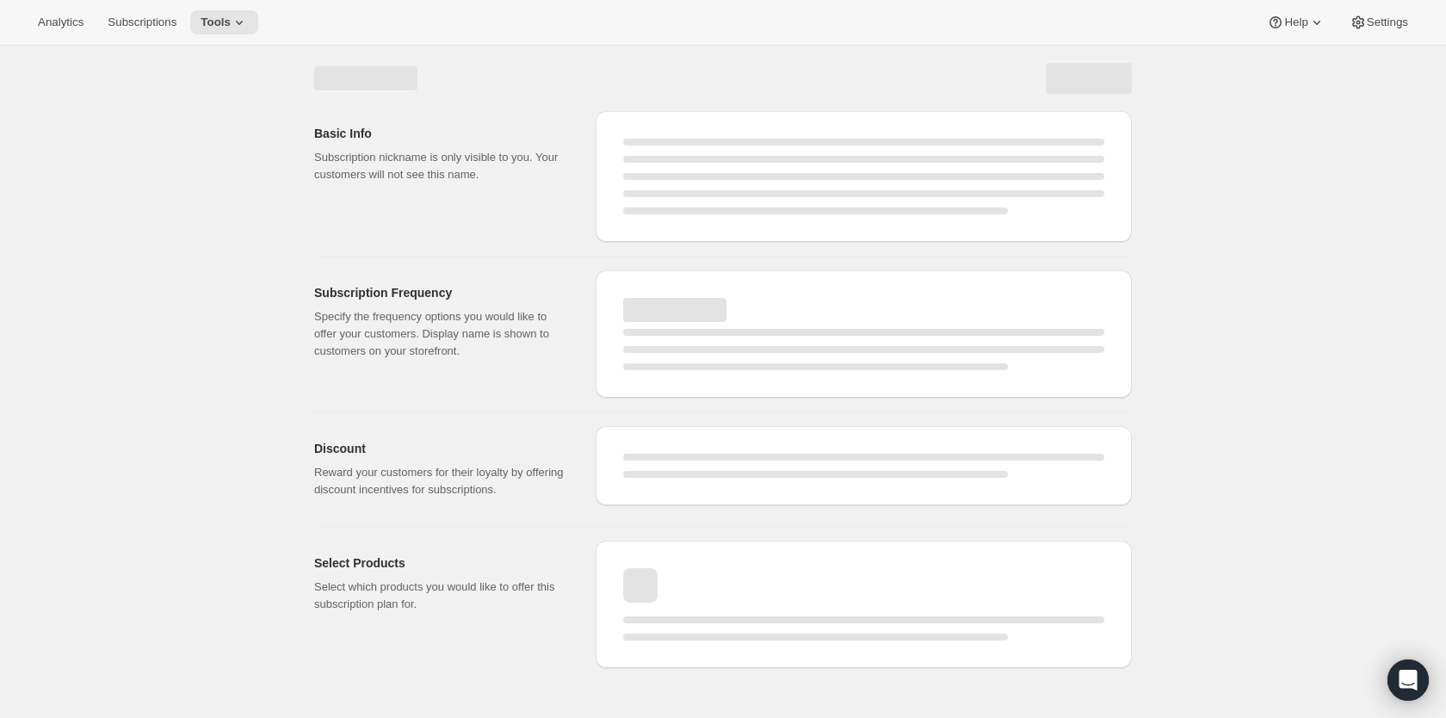
select select "WEEK"
select select "MONTH"
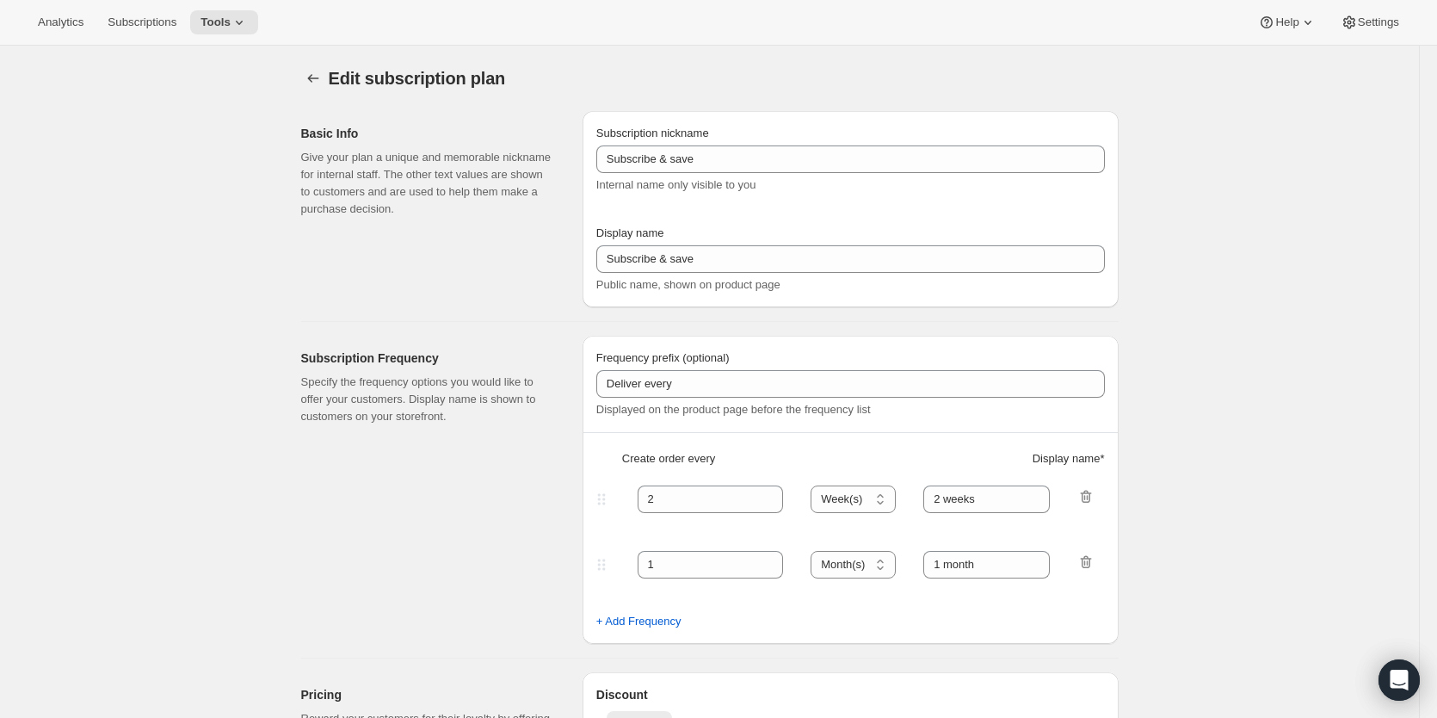
type input "Subscribe & Save 10%"
type input "Subscribe & Save"
type input "10"
select select "MONTH"
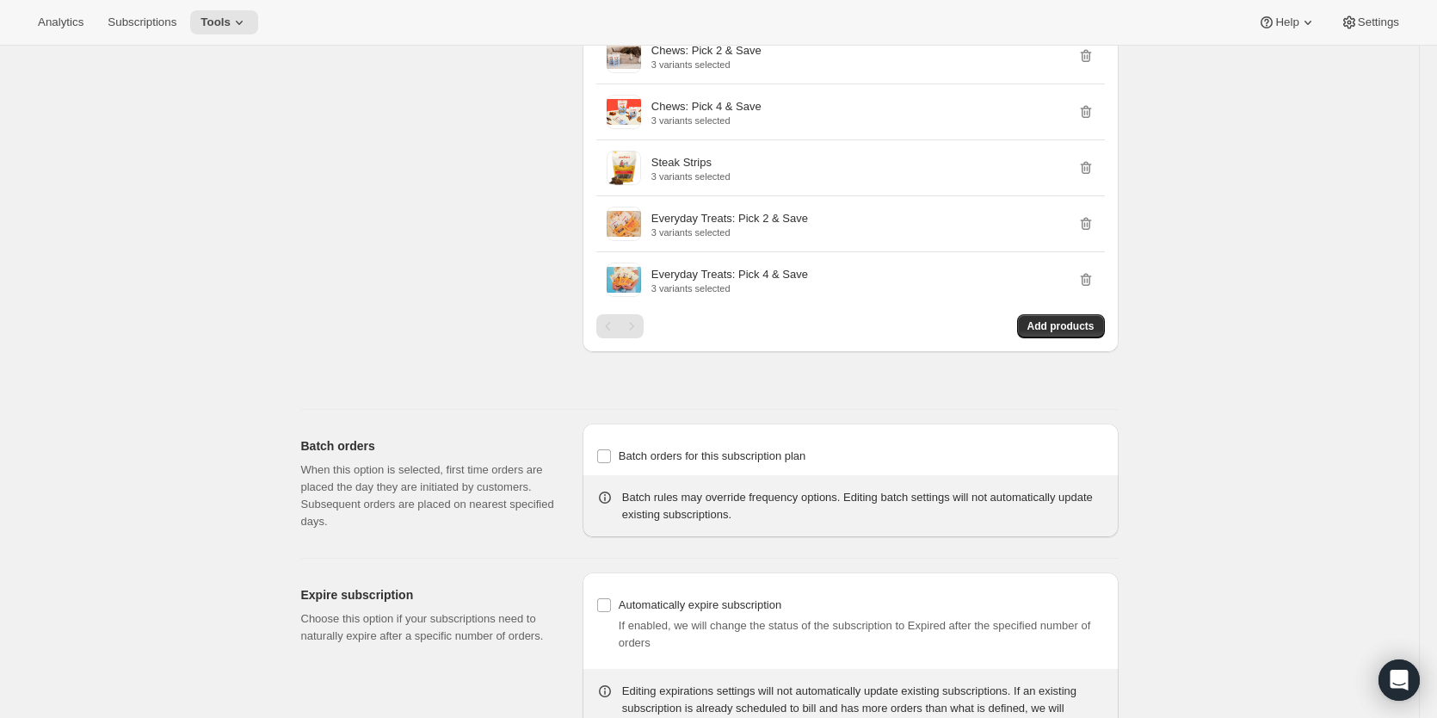
scroll to position [3930, 0]
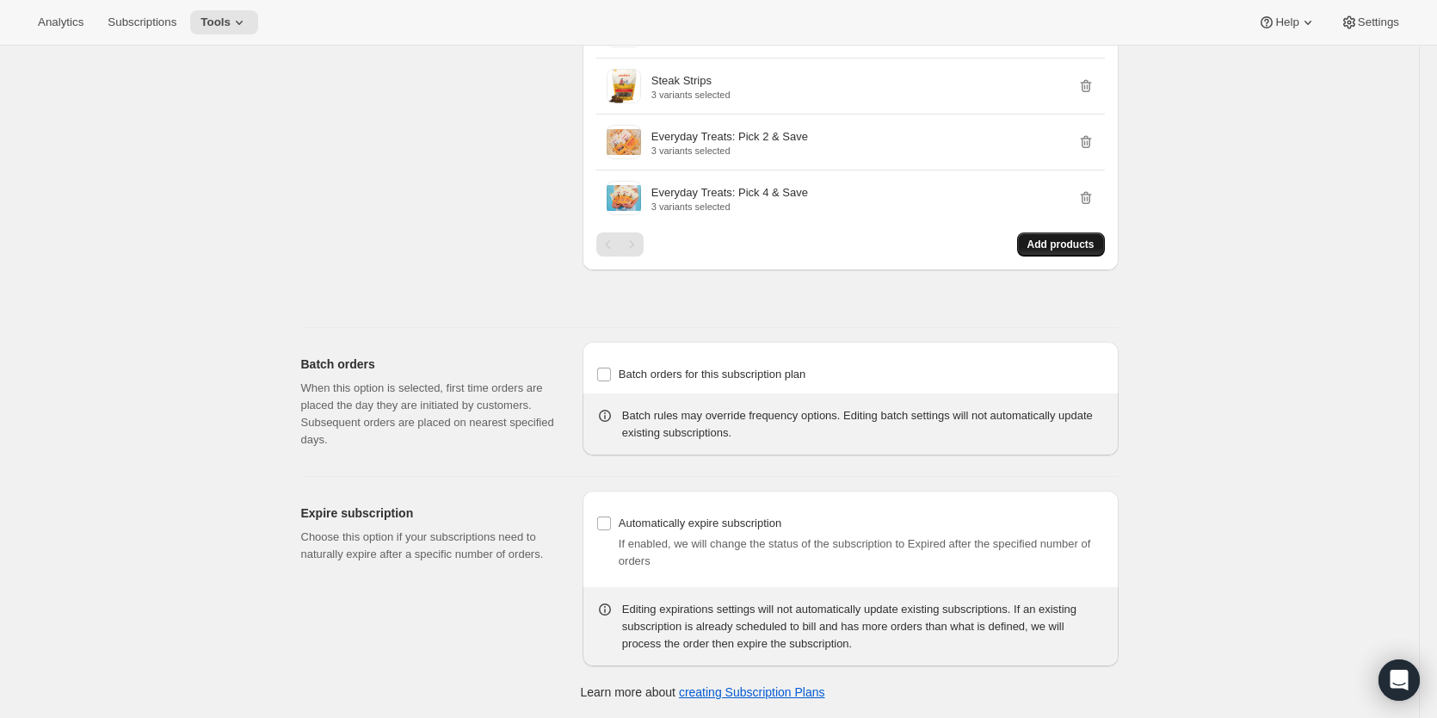
click at [1050, 248] on span "Add products" at bounding box center [1060, 244] width 67 height 14
